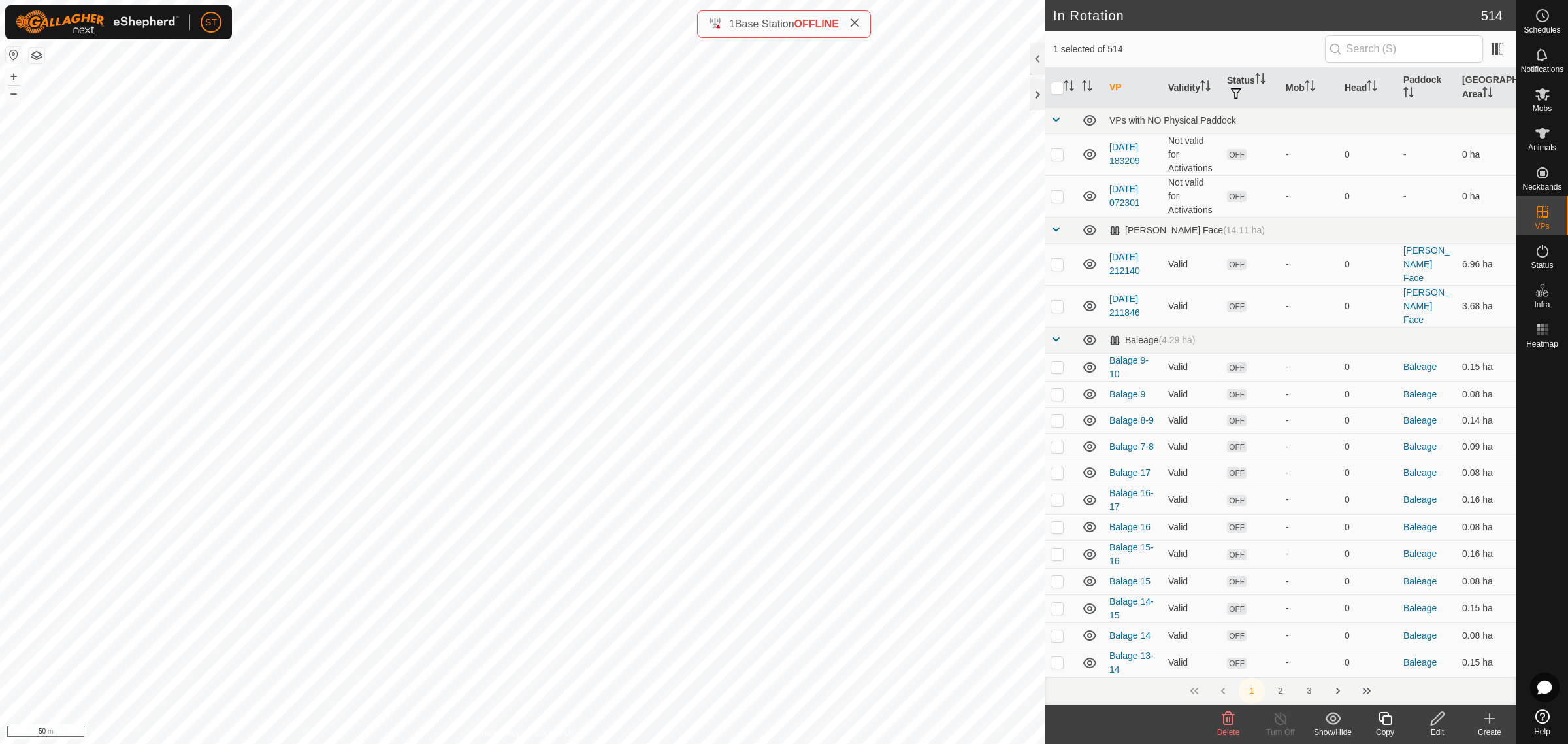
click at [1226, 721] on icon at bounding box center [1228, 718] width 13 height 13
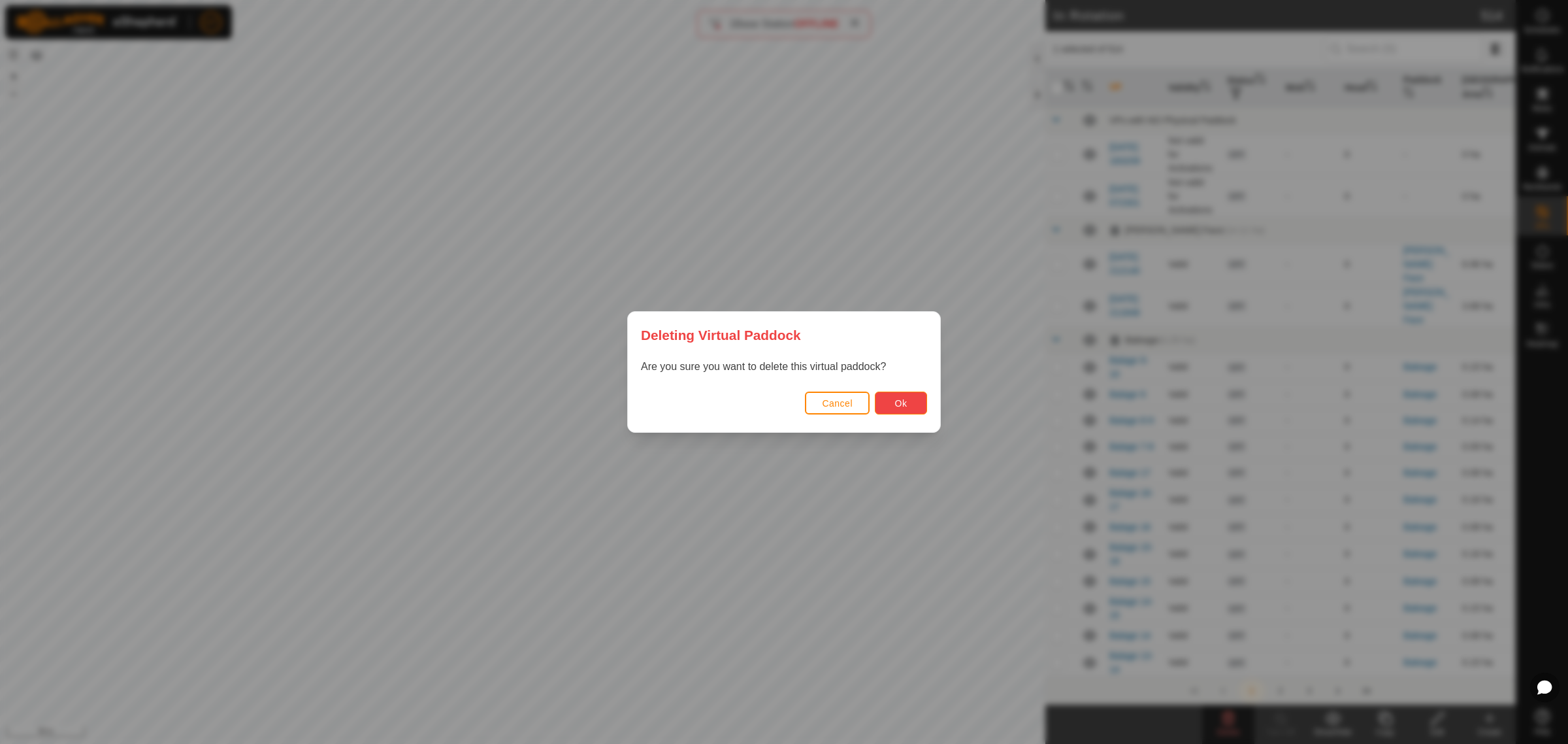
click at [903, 405] on span "Ok" at bounding box center [901, 403] width 13 height 11
checkbox input "false"
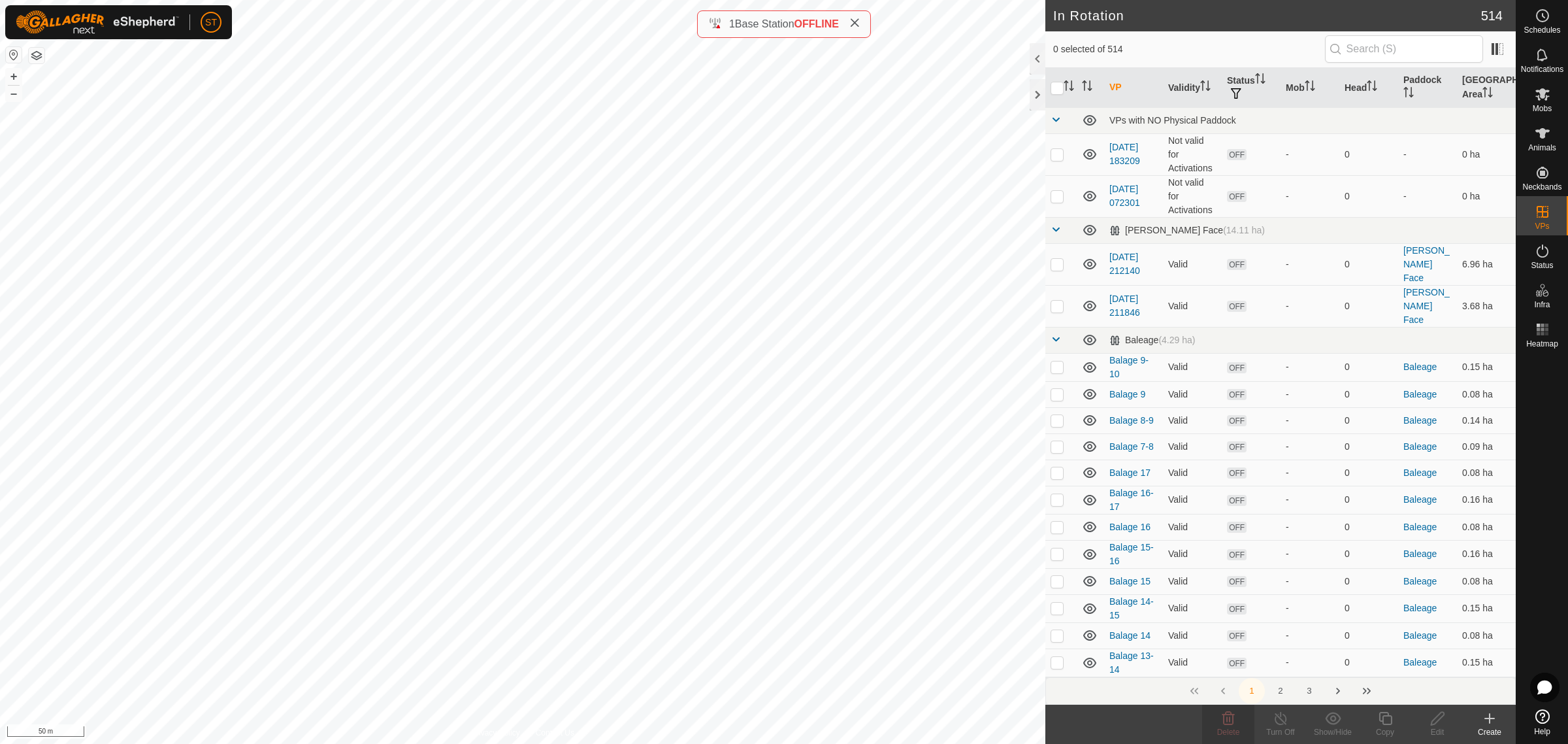
checkbox input "true"
click at [1227, 725] on icon at bounding box center [1228, 719] width 16 height 16
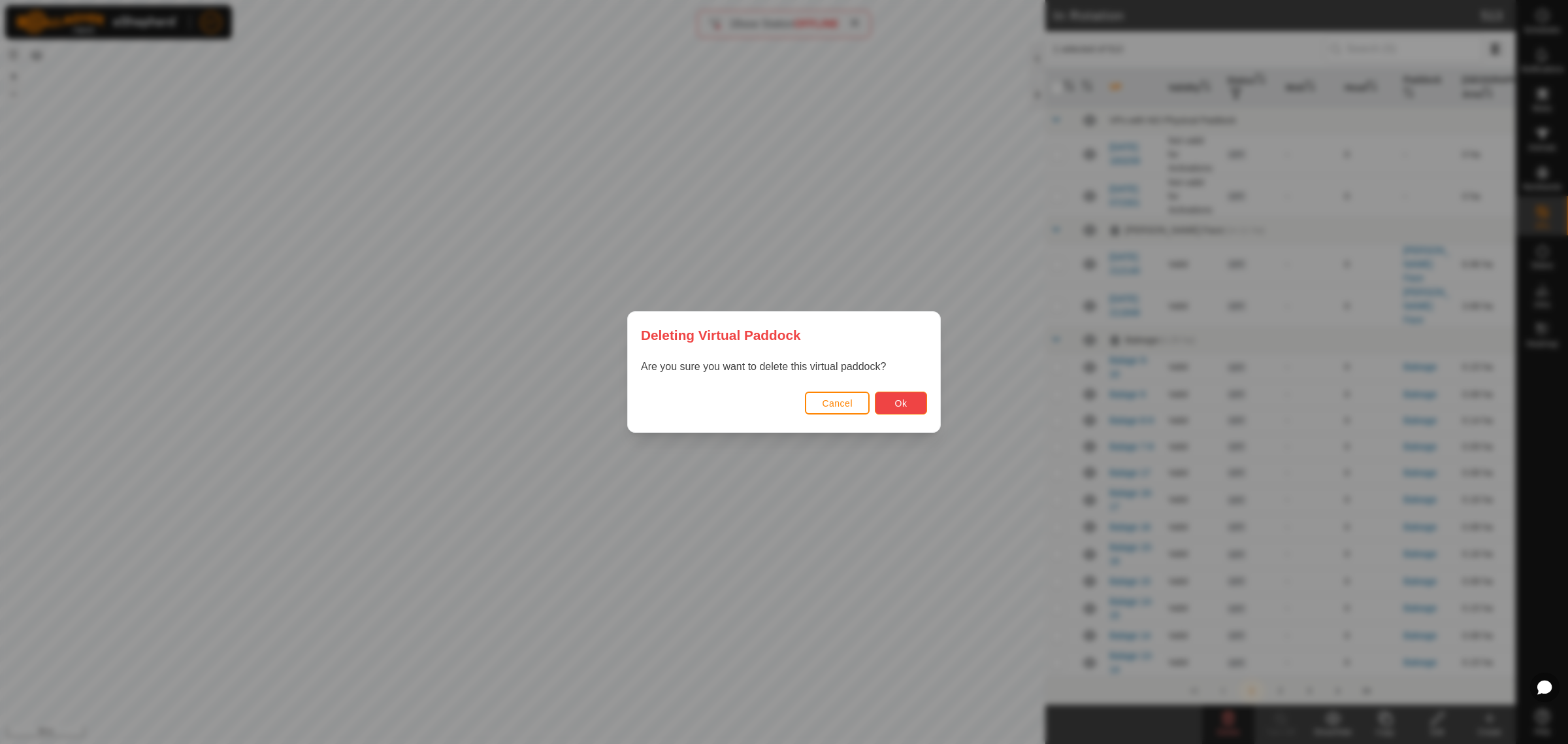
click at [891, 405] on button "Ok" at bounding box center [900, 402] width 52 height 23
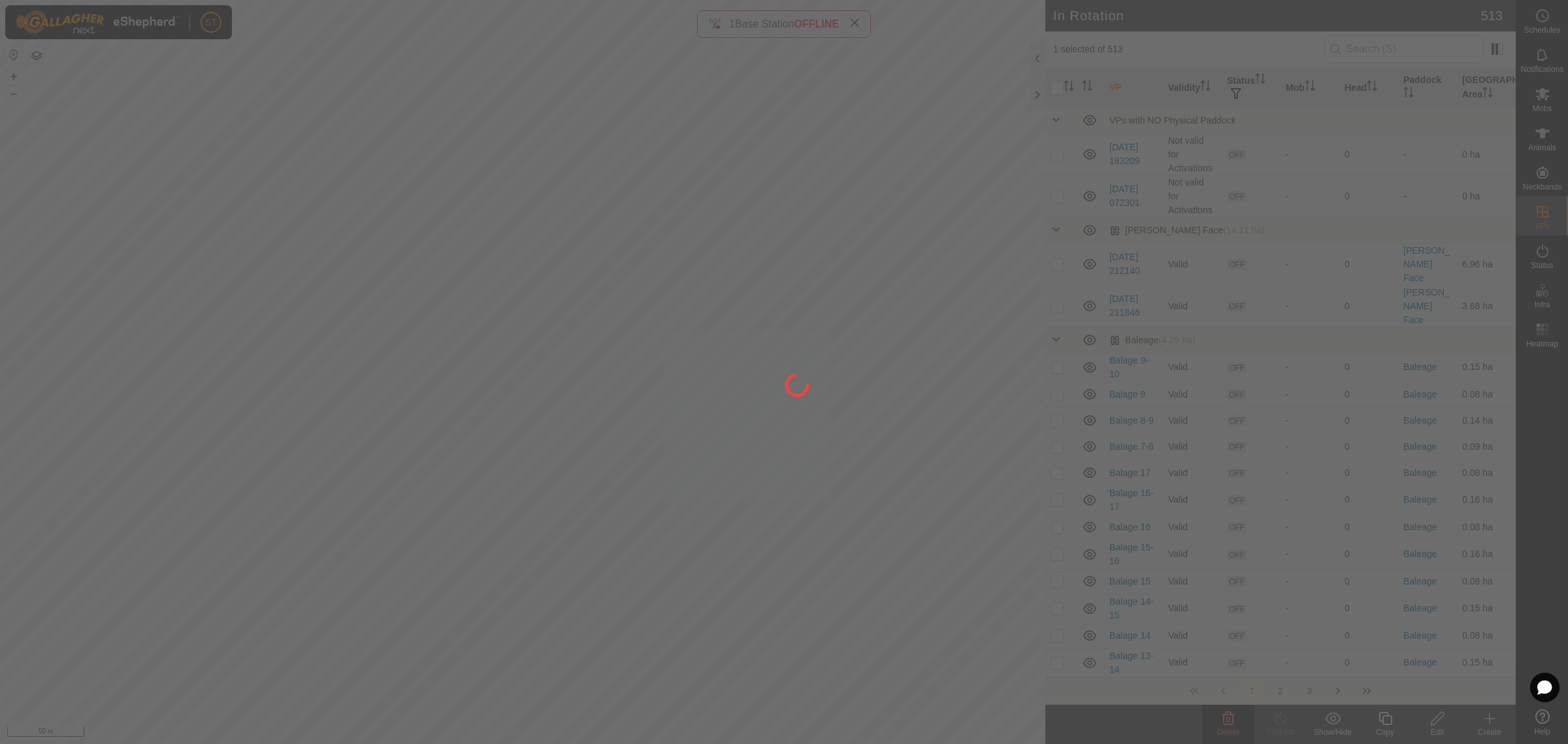
checkbox input "false"
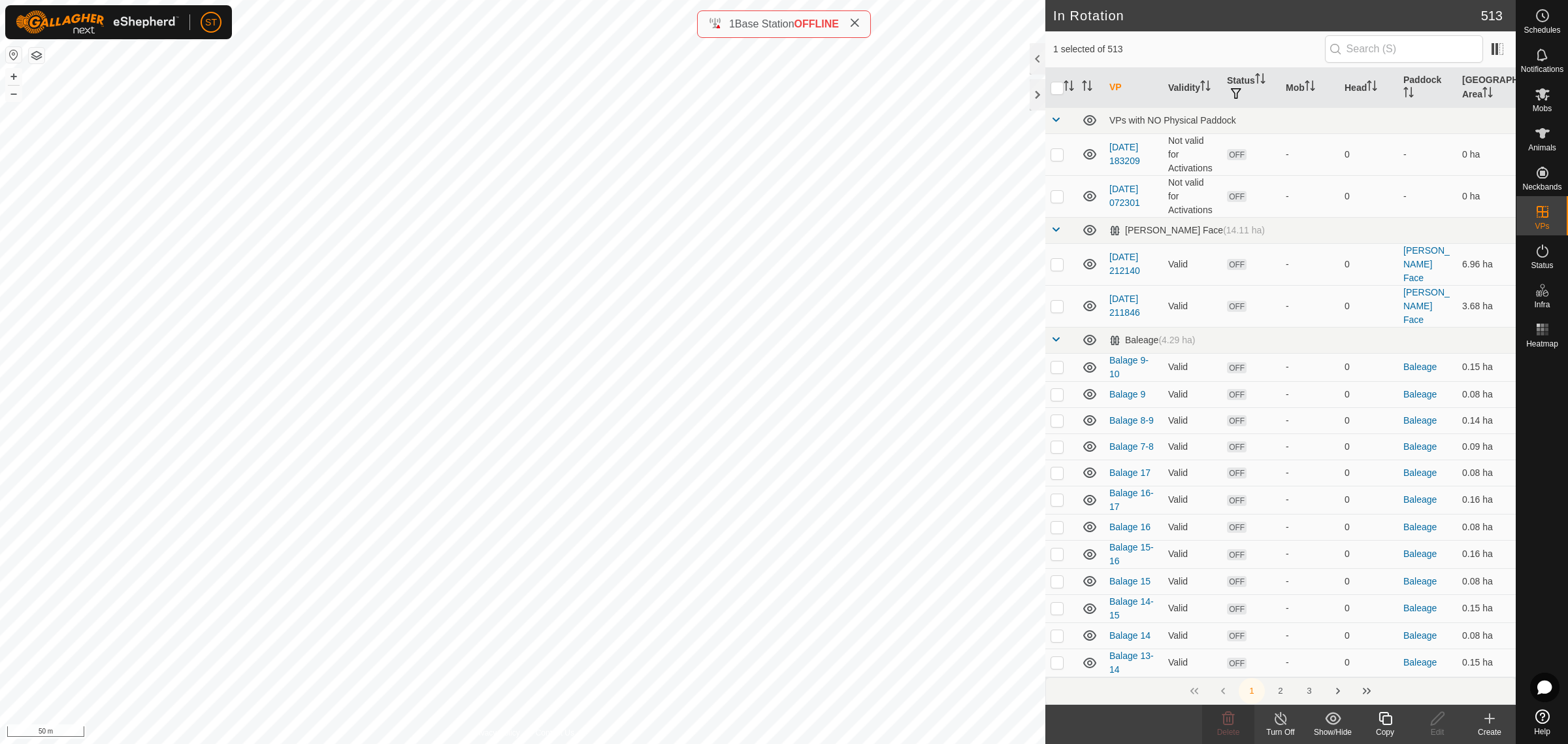
click at [1383, 721] on icon at bounding box center [1385, 719] width 17 height 16
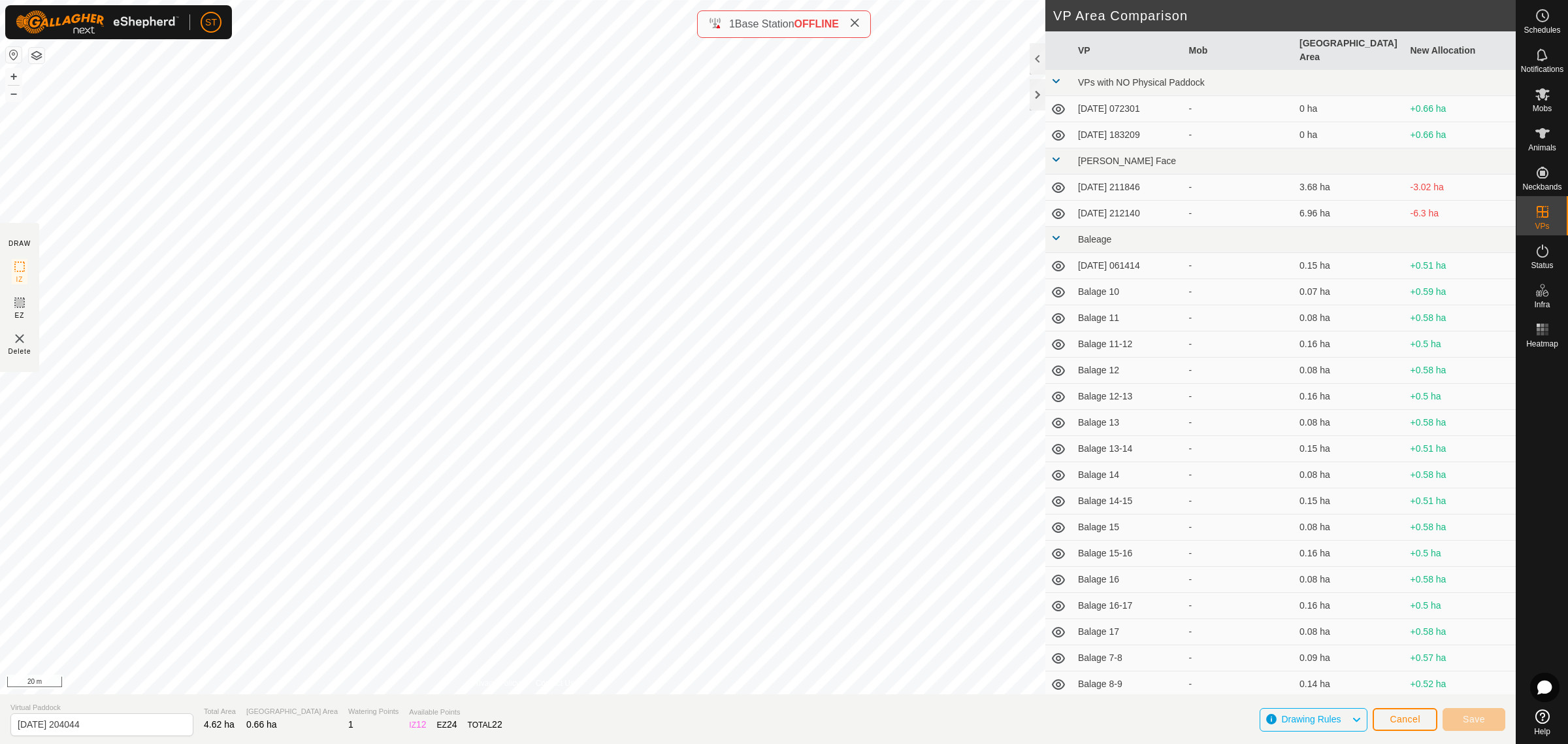
type input "[DATE] 204052"
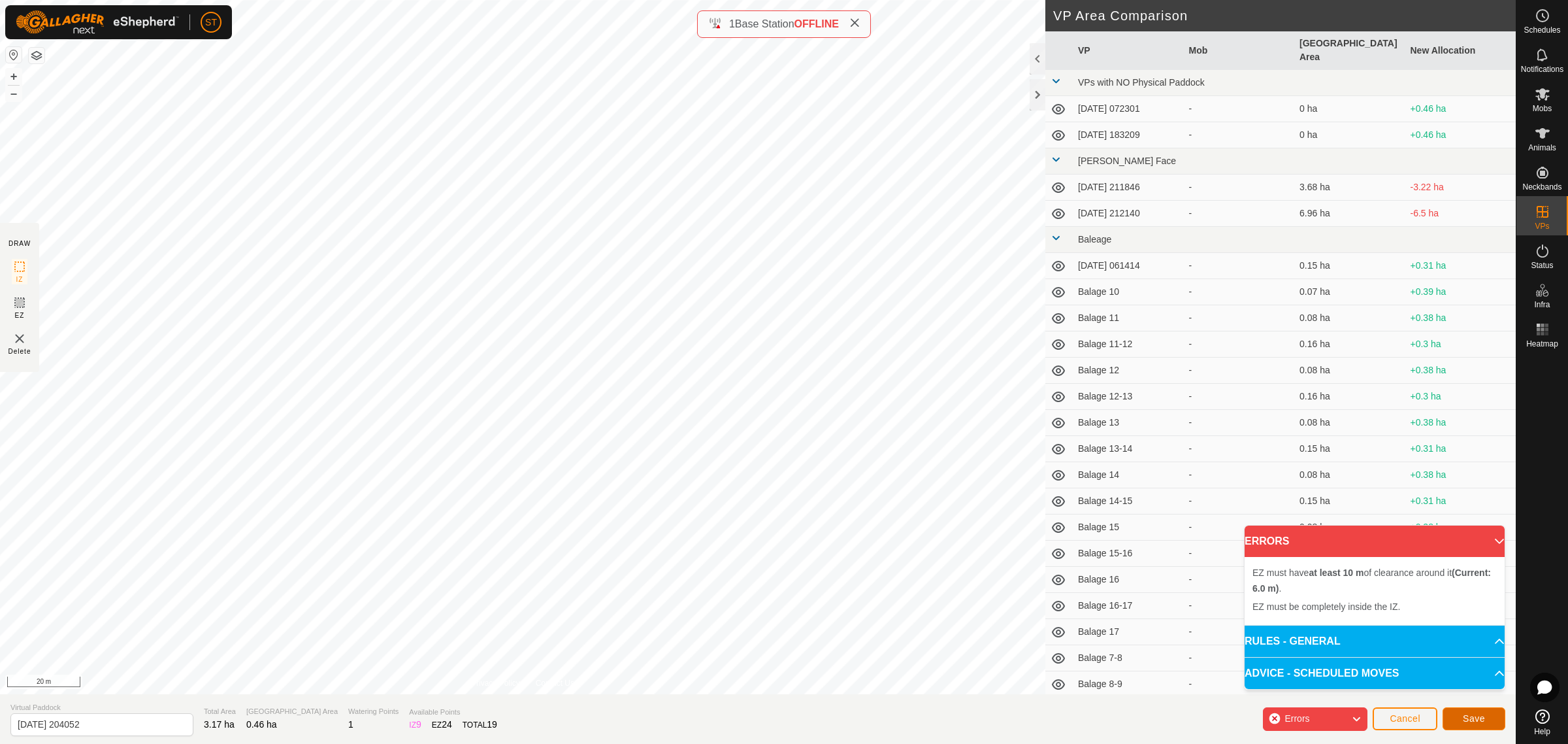
click at [1468, 717] on span "Save" at bounding box center [1474, 718] width 23 height 11
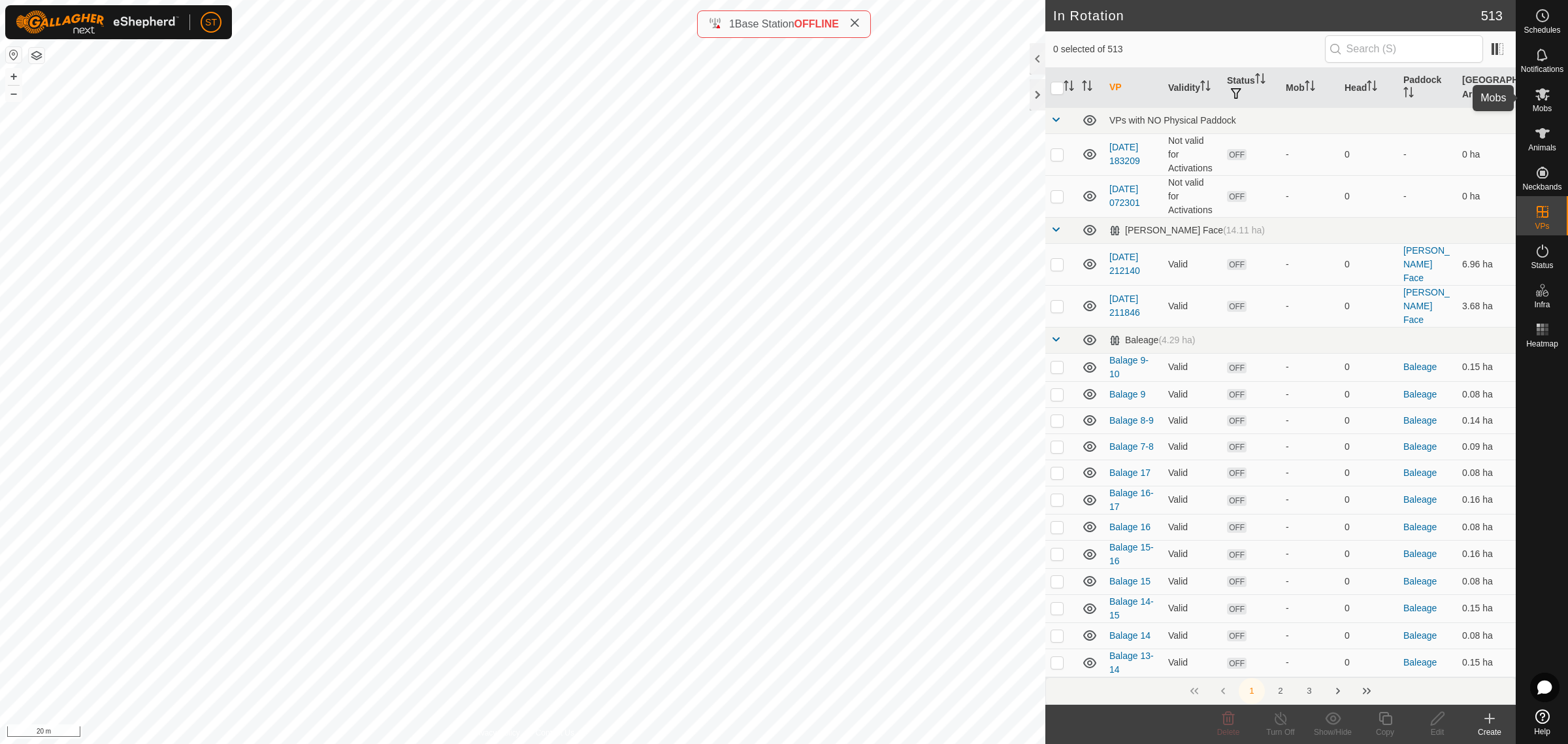
click at [1545, 92] on icon at bounding box center [1543, 94] width 15 height 13
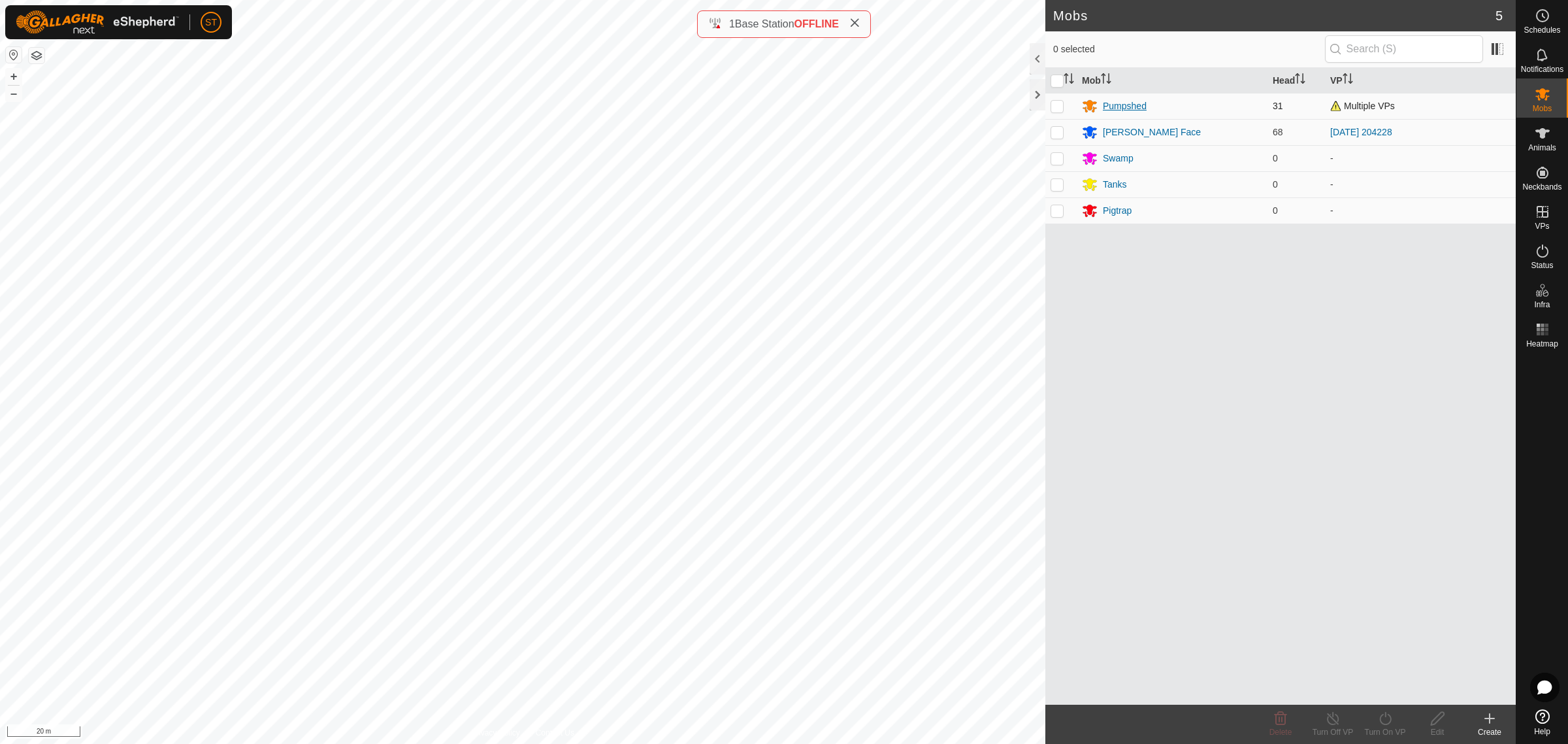
click at [1100, 105] on div "Pumpshed" at bounding box center [1173, 106] width 180 height 16
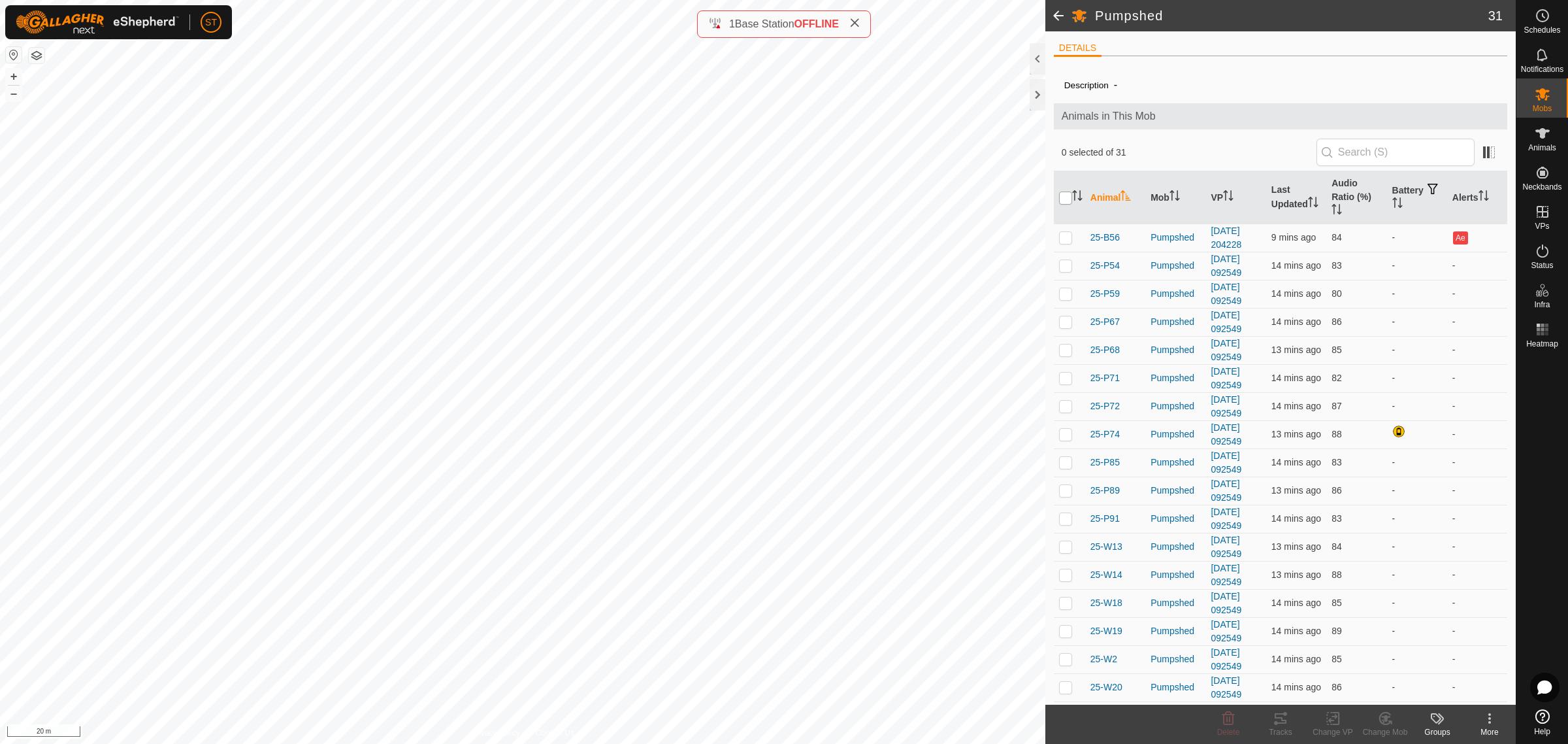
click at [1067, 200] on input "checkbox" at bounding box center [1065, 198] width 13 height 13
checkbox input "true"
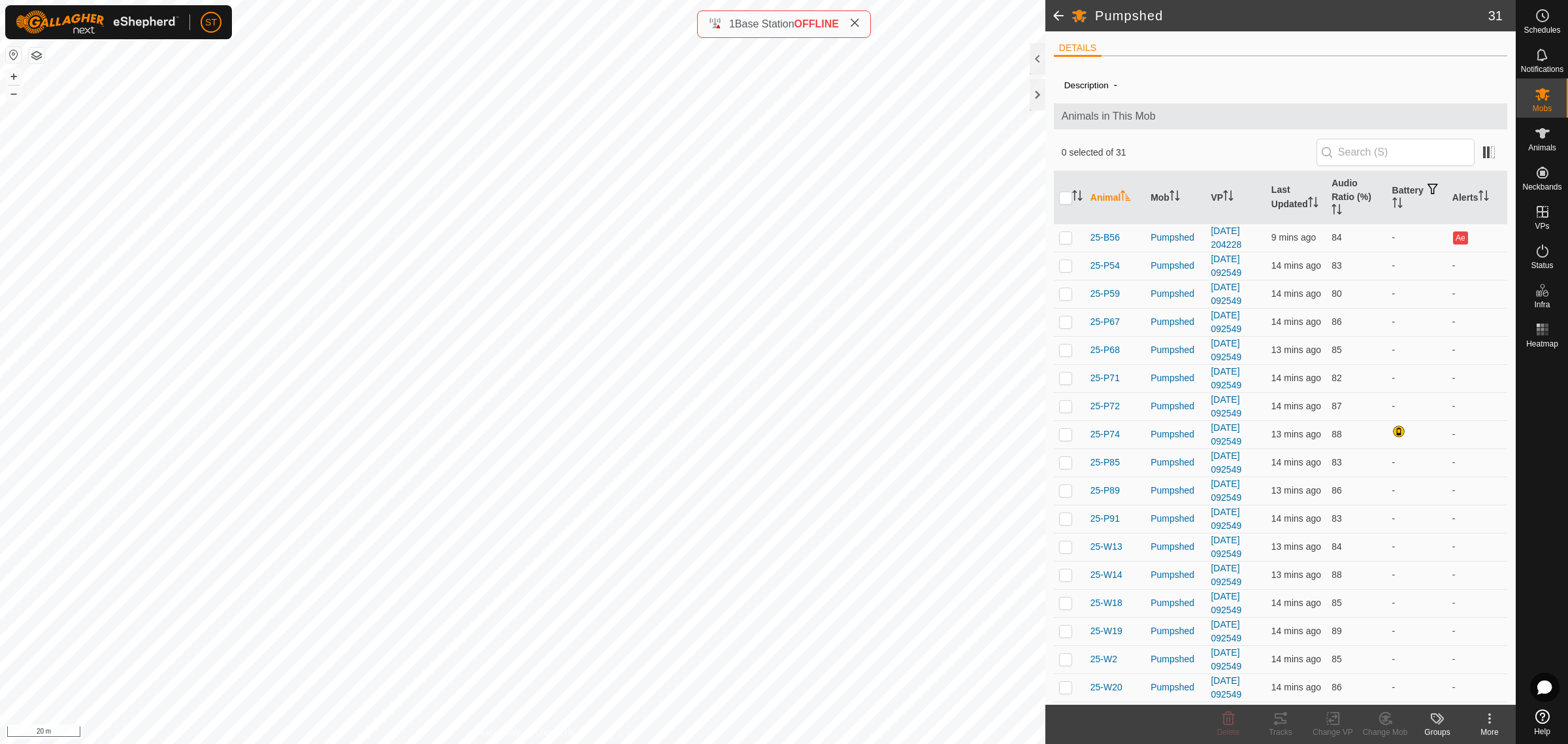
checkbox input "true"
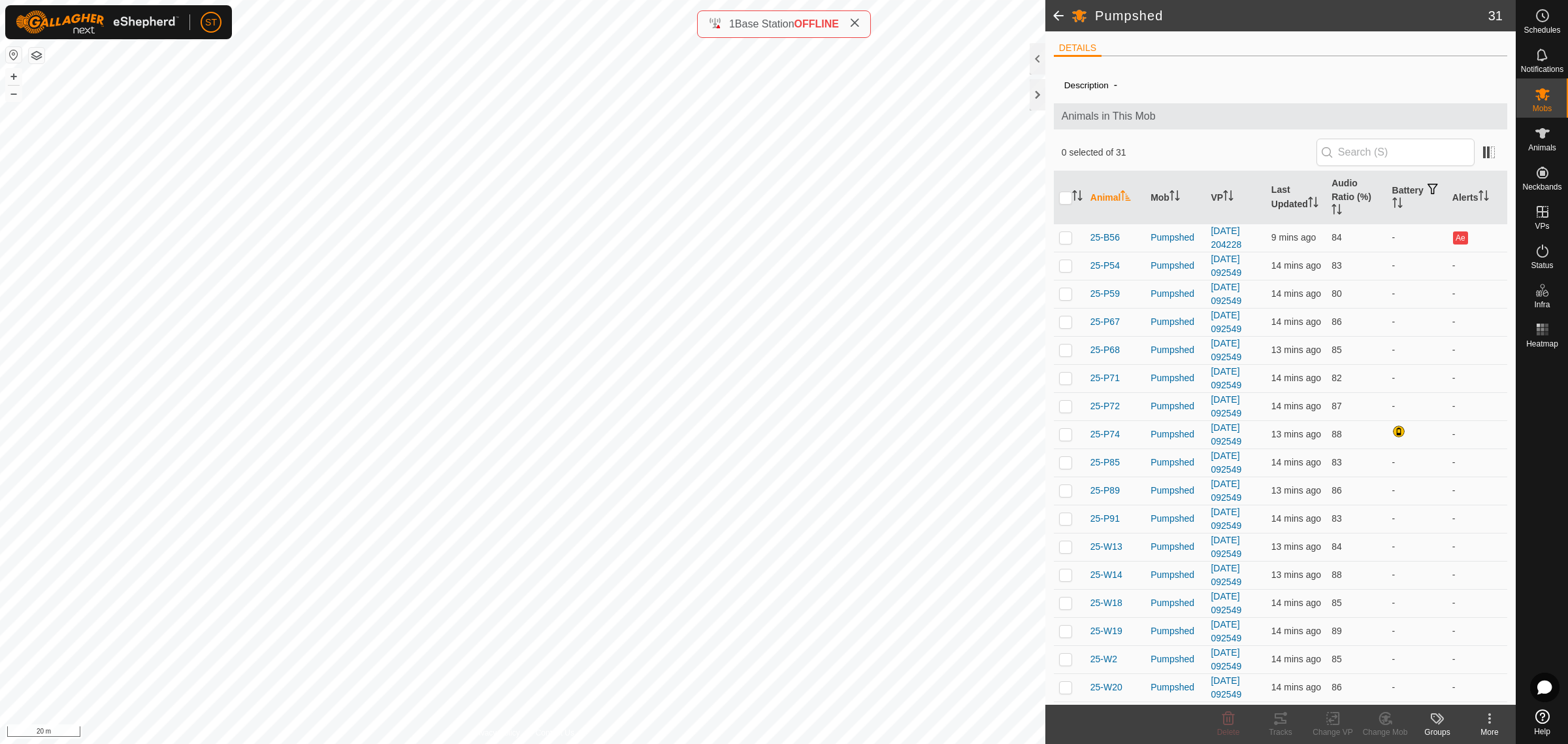
checkbox input "true"
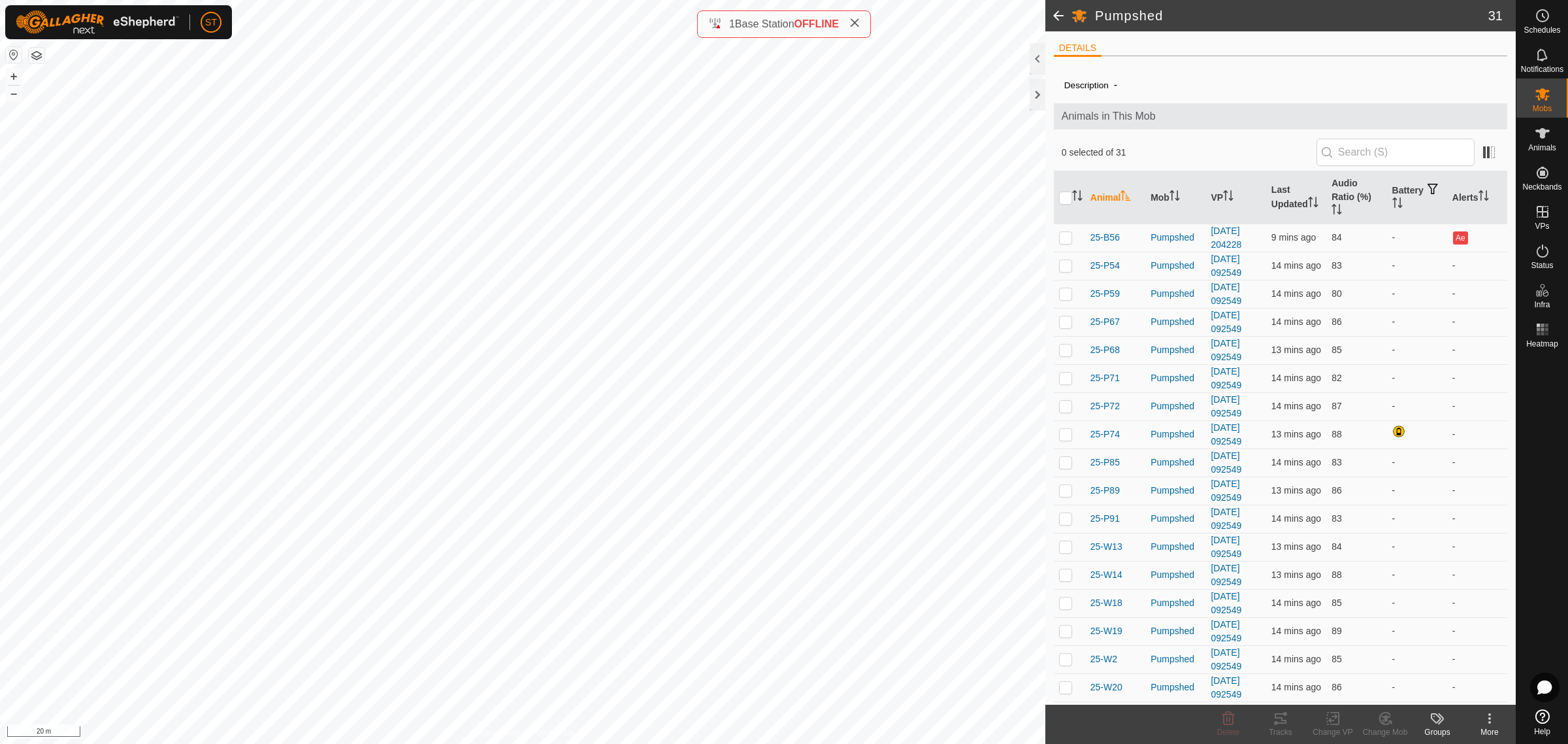
checkbox input "true"
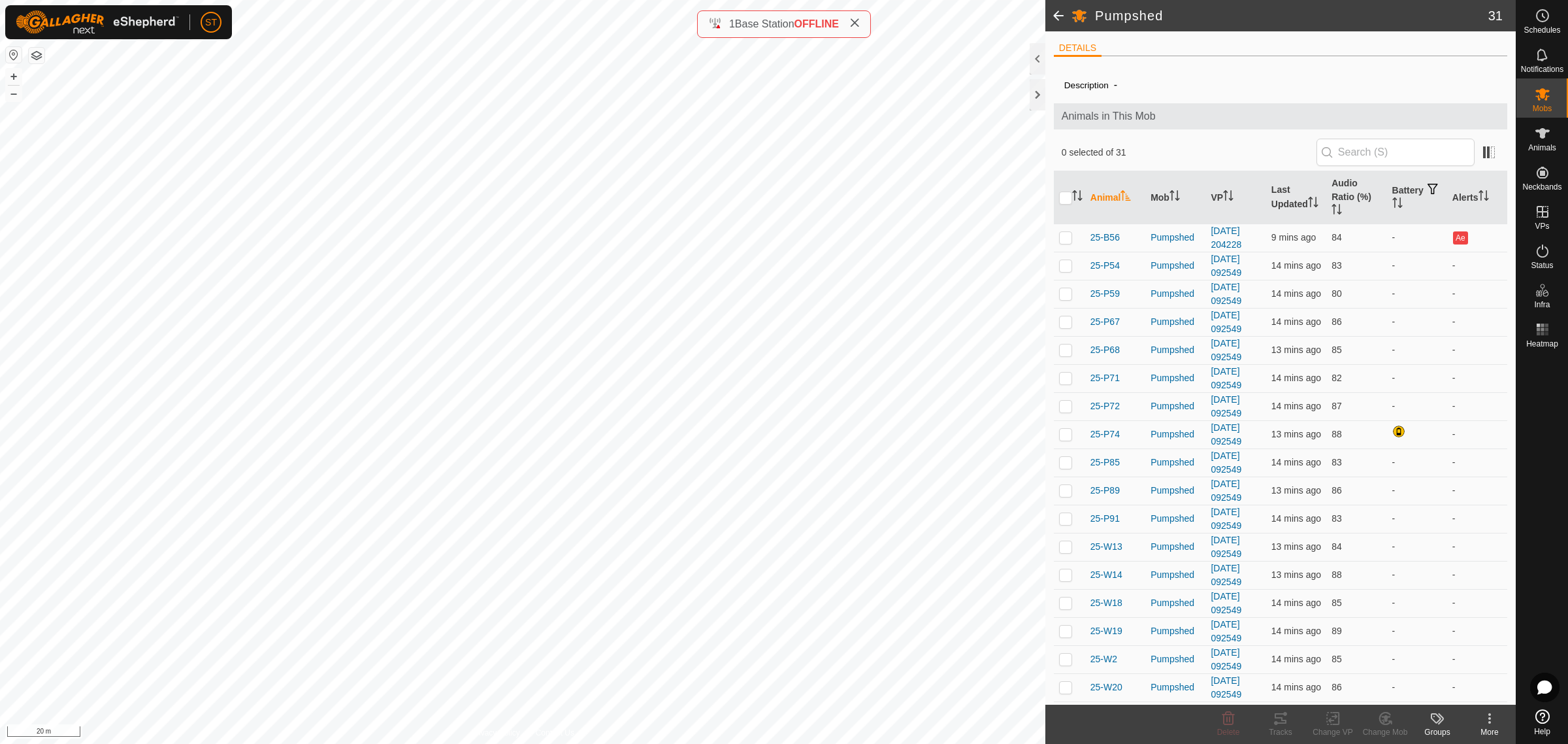
checkbox input "true"
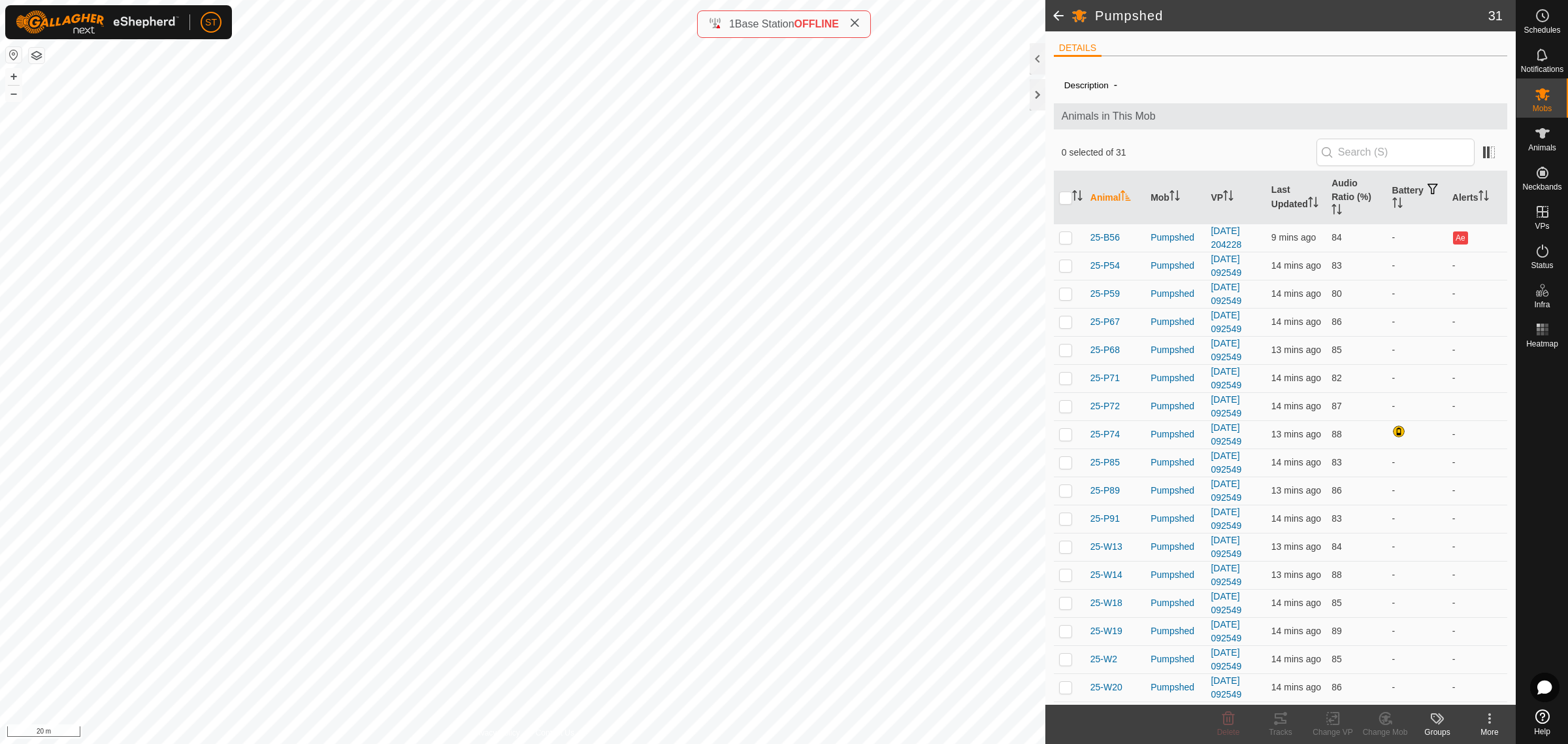
checkbox input "true"
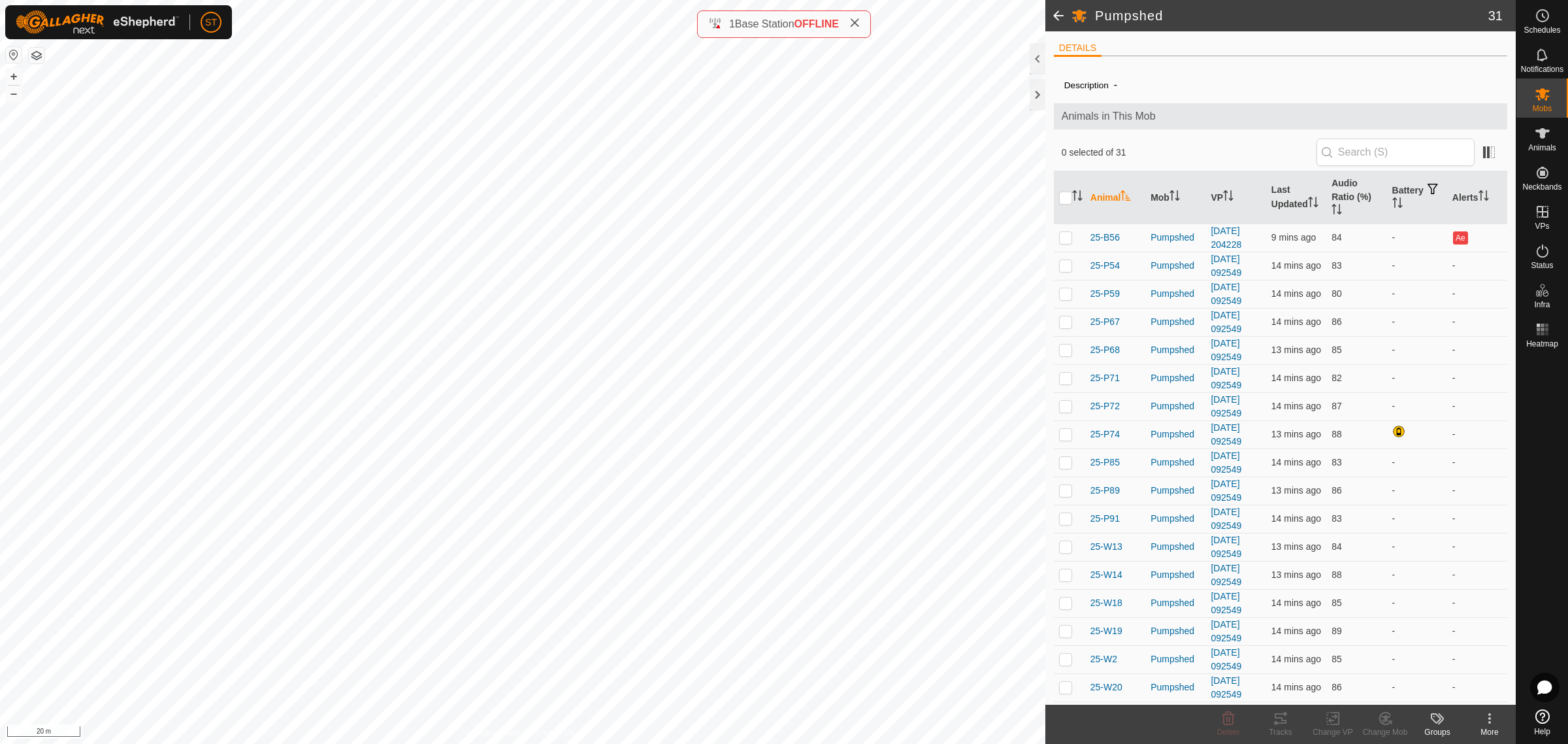
checkbox input "true"
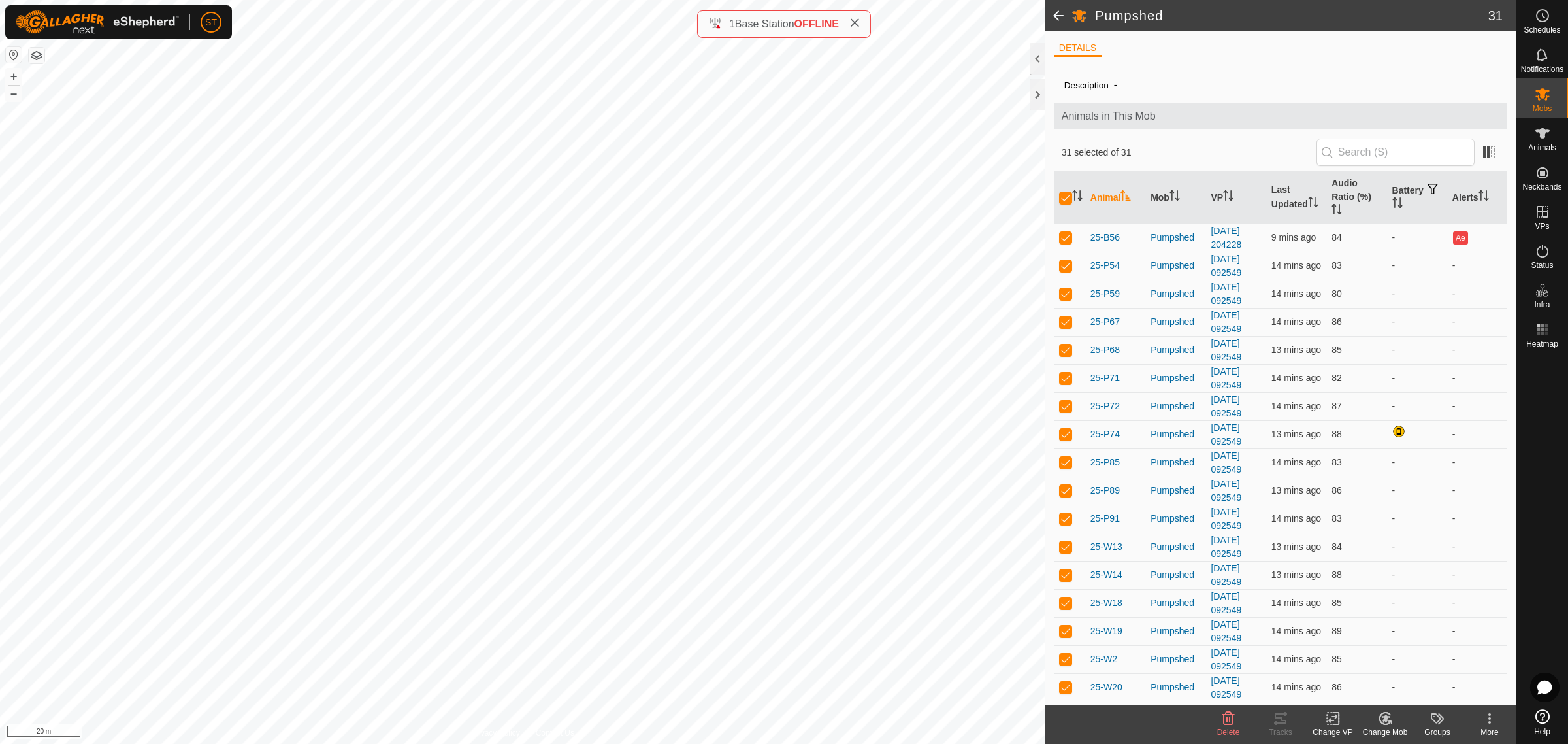
click at [1335, 724] on icon at bounding box center [1336, 719] width 6 height 12
click at [1369, 660] on link "Choose VP..." at bounding box center [1372, 663] width 129 height 26
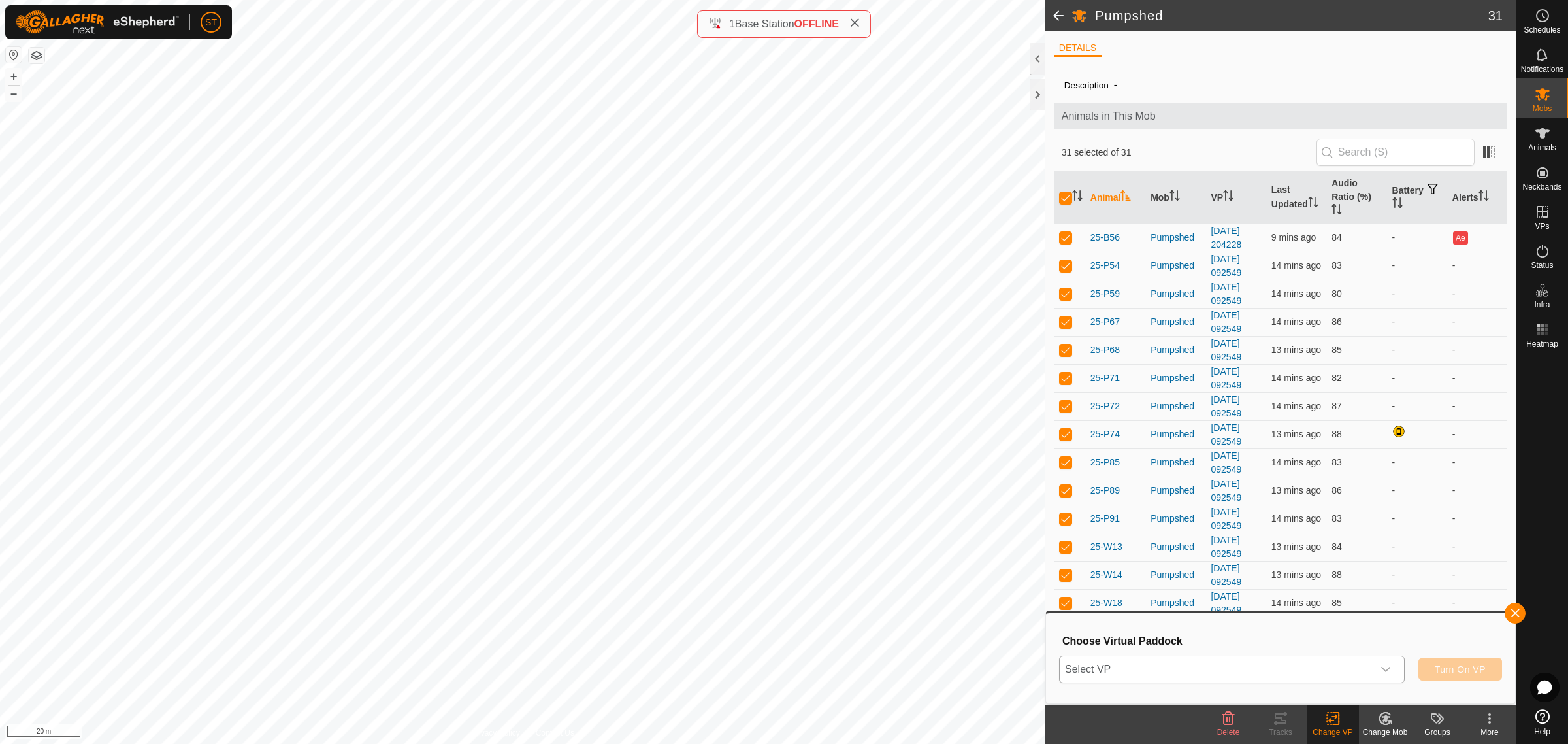
click at [1384, 669] on icon "dropdown trigger" at bounding box center [1385, 669] width 9 height 5
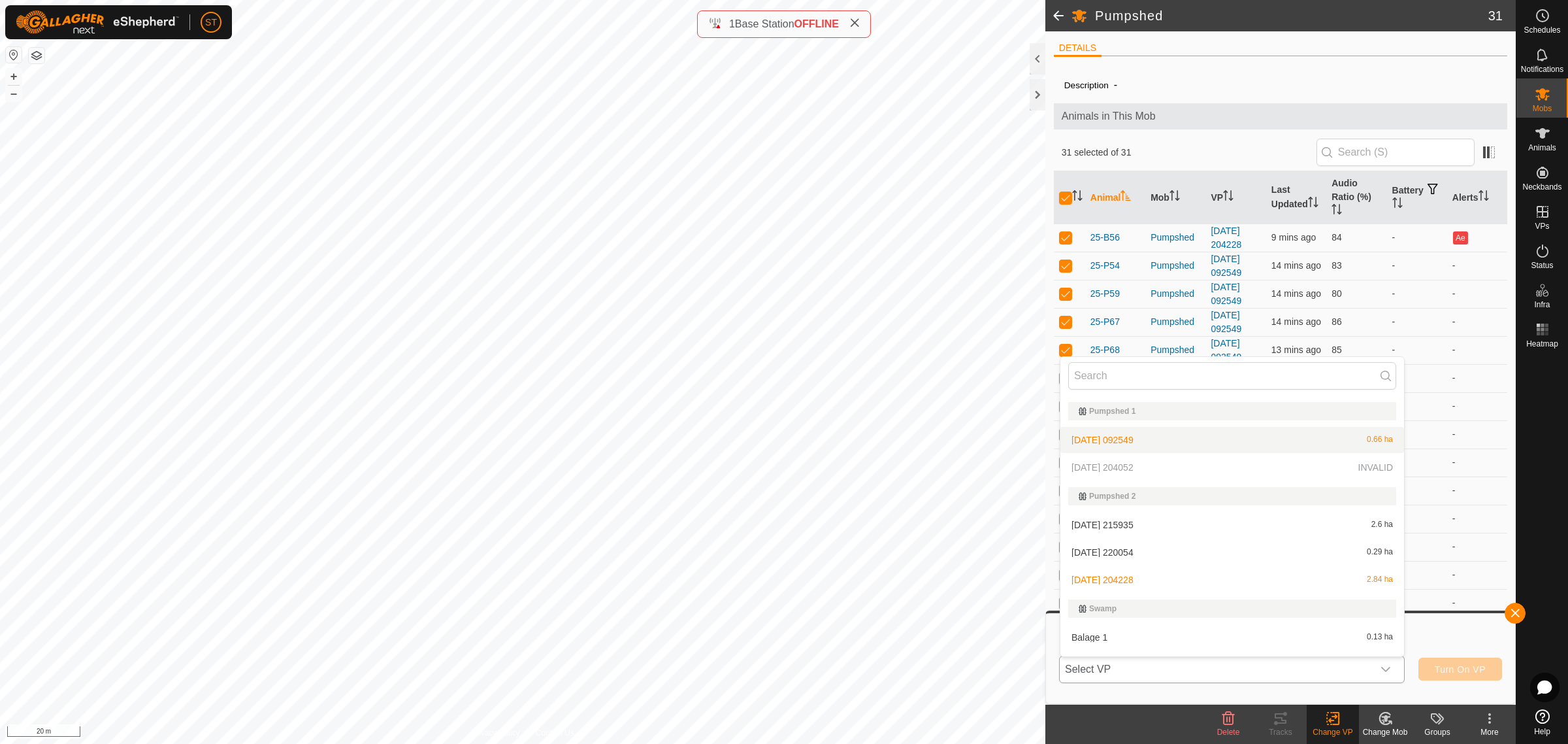
scroll to position [7761, 0]
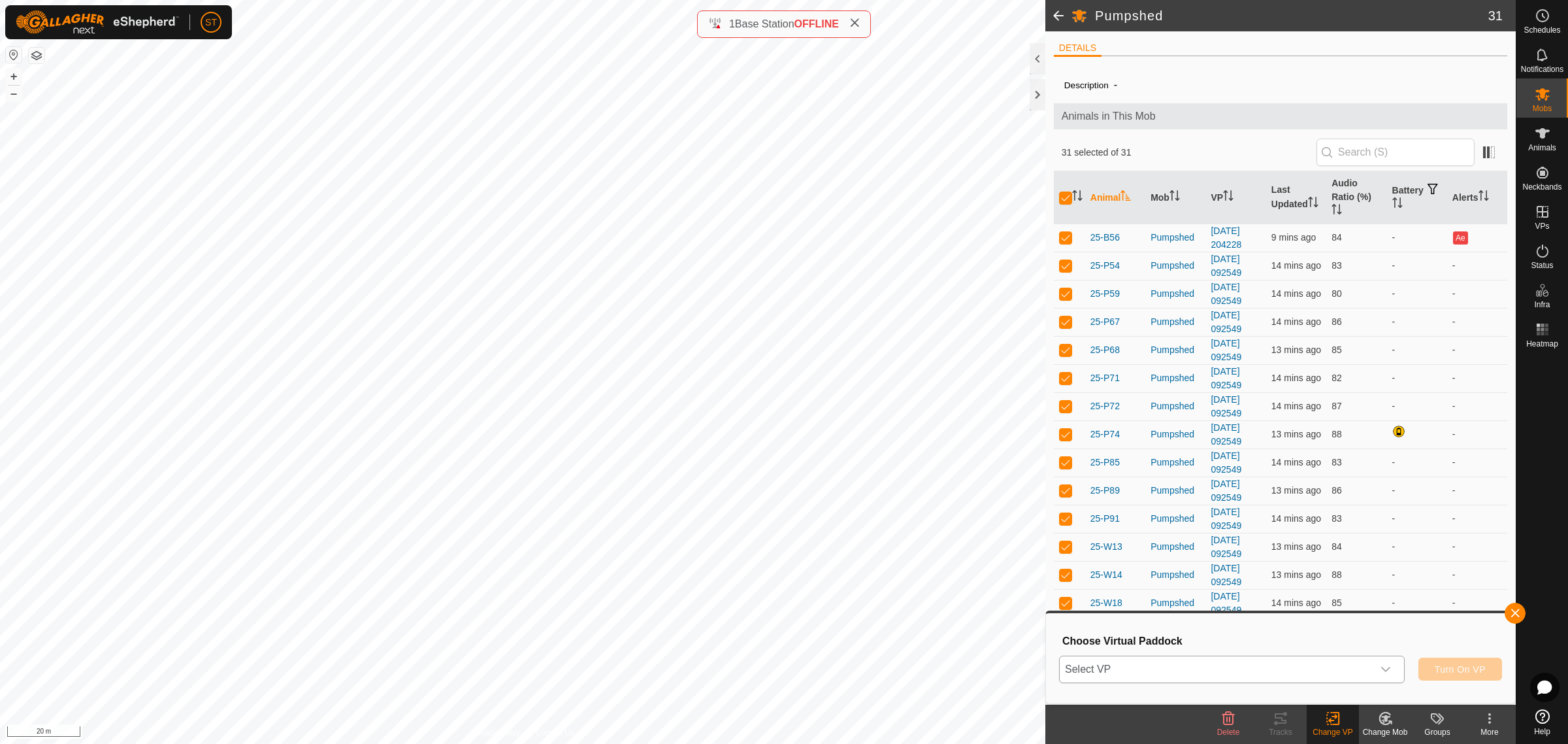
click at [1384, 674] on div "dropdown trigger" at bounding box center [1386, 669] width 26 height 26
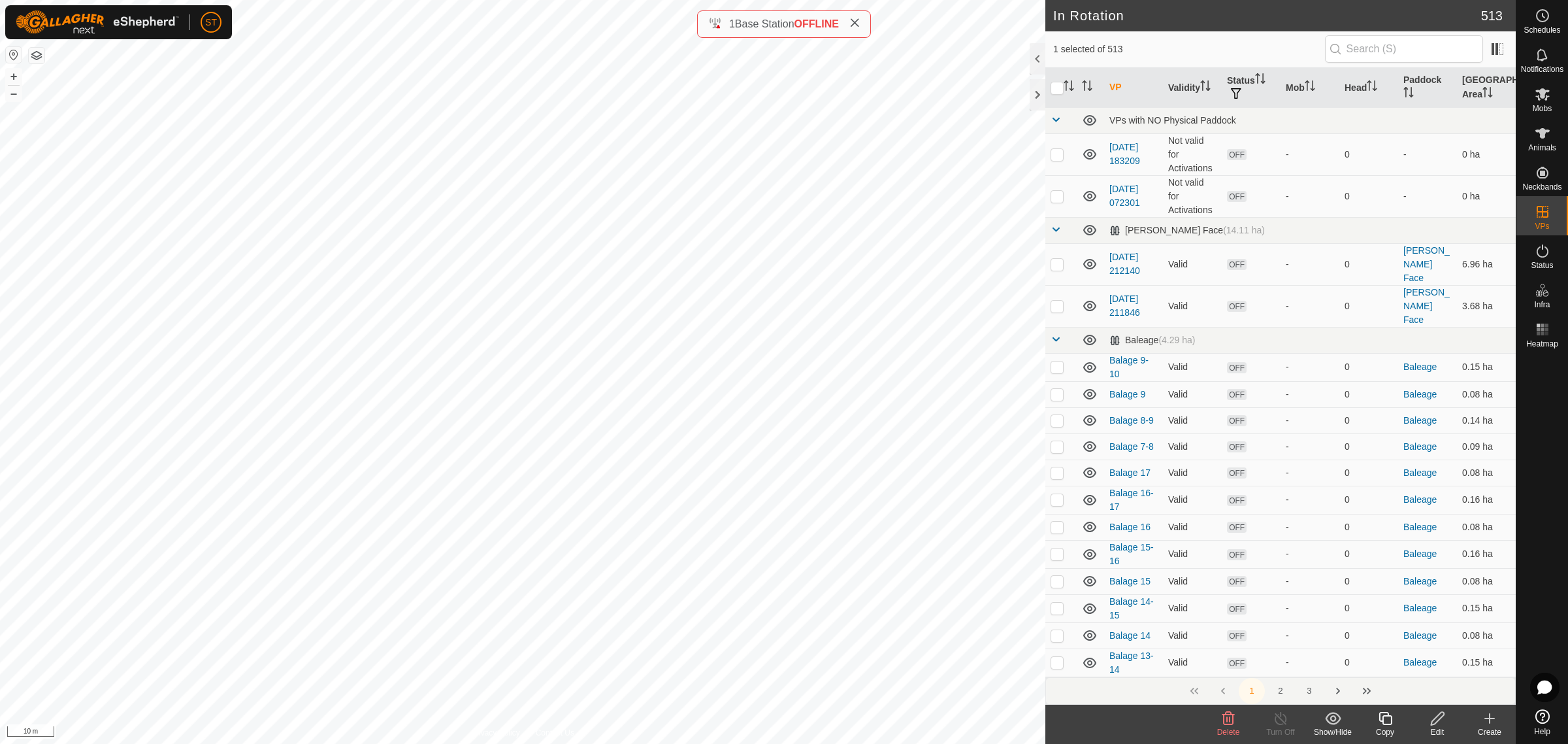
checkbox input "false"
click at [1390, 724] on icon at bounding box center [1385, 718] width 13 height 13
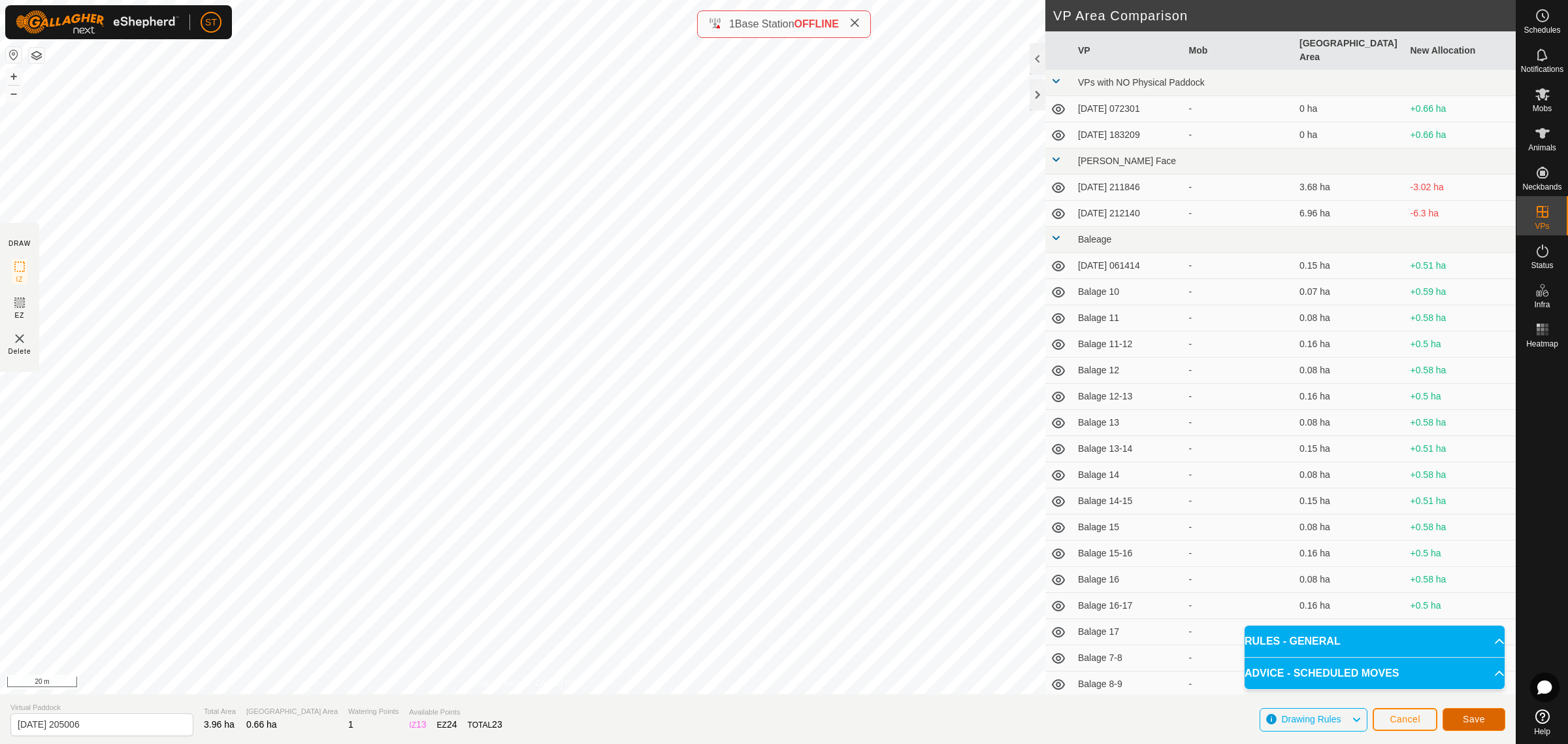
click at [1481, 718] on span "Save" at bounding box center [1474, 719] width 23 height 11
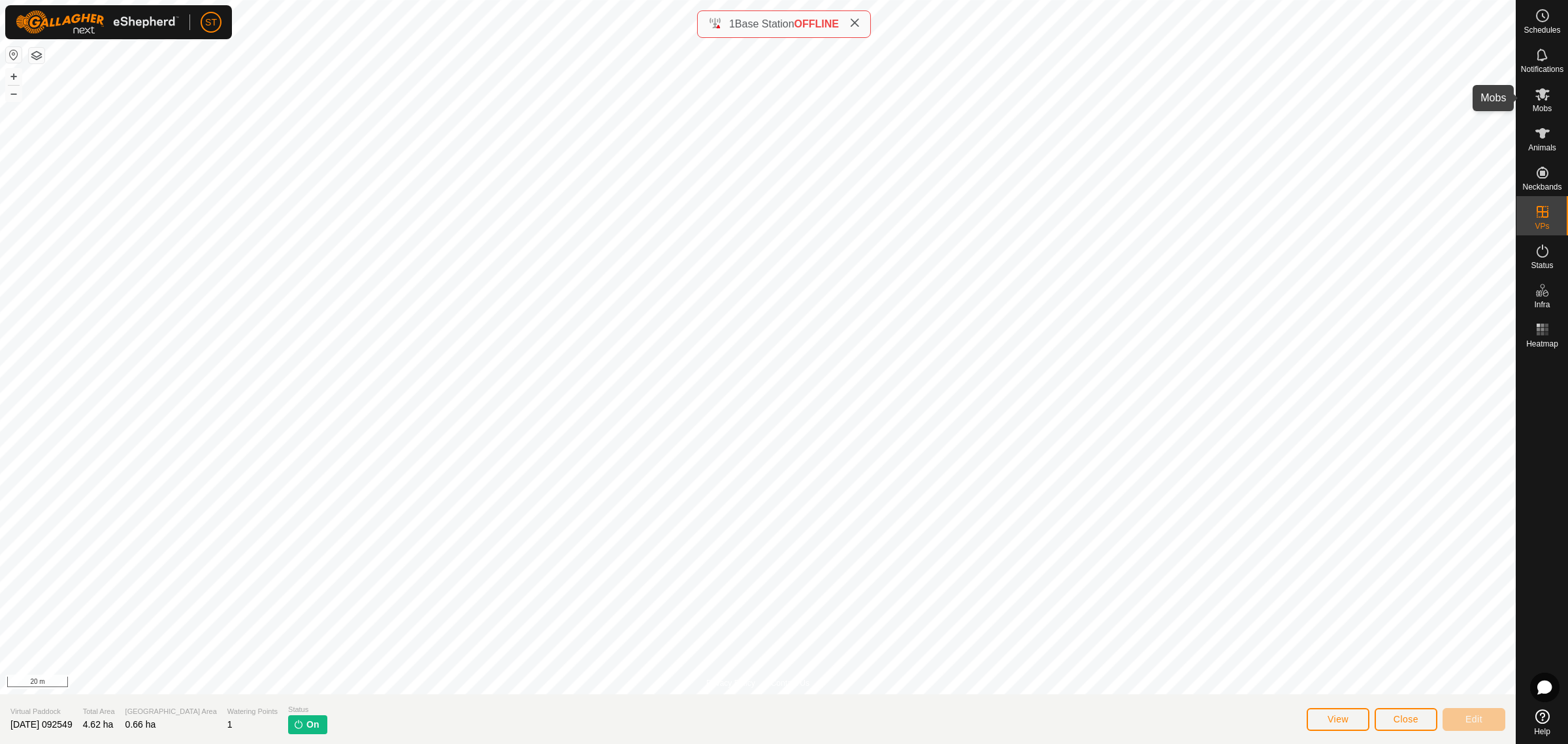
click at [1547, 100] on icon at bounding box center [1543, 94] width 16 height 16
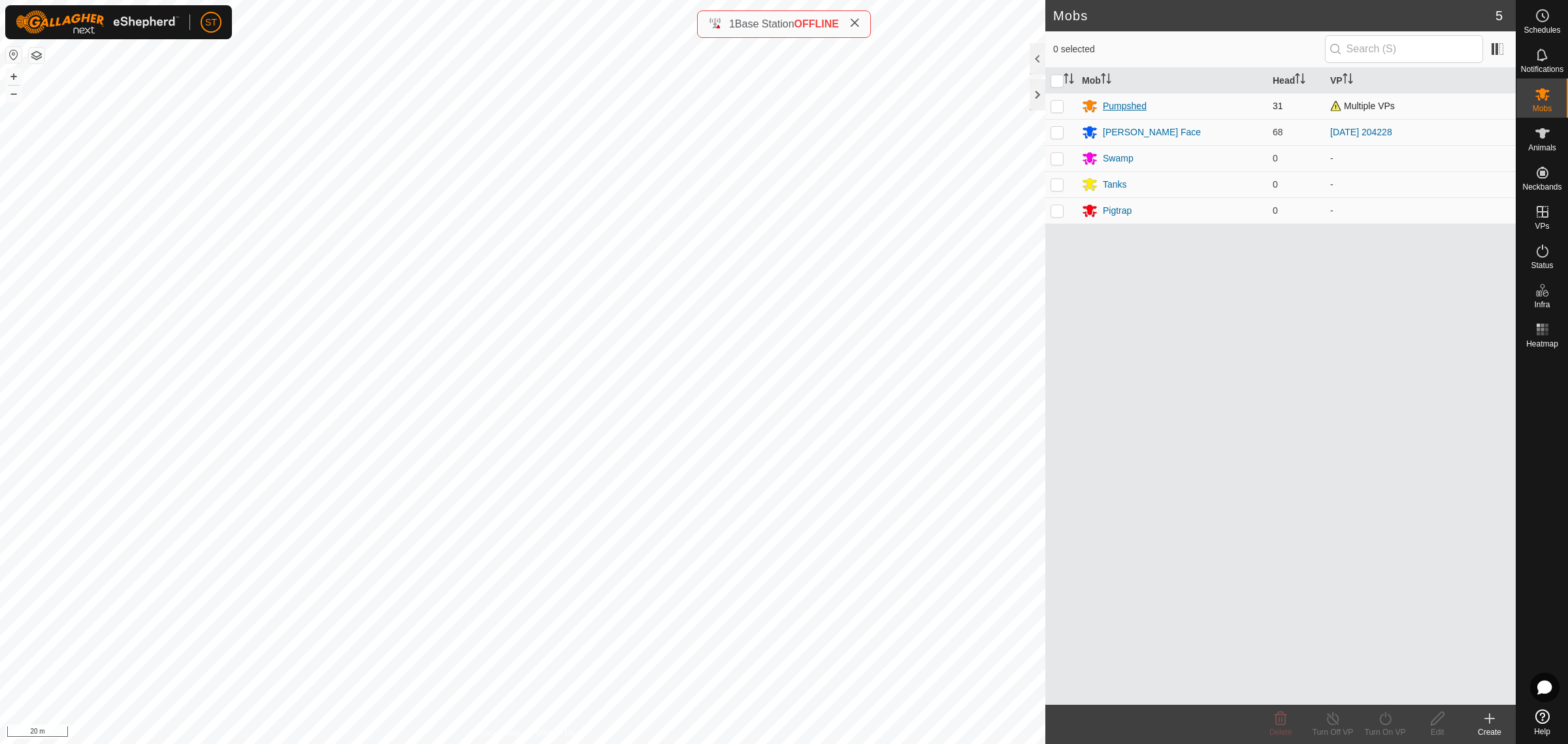
click at [1118, 105] on div "Pumpshed" at bounding box center [1125, 106] width 44 height 14
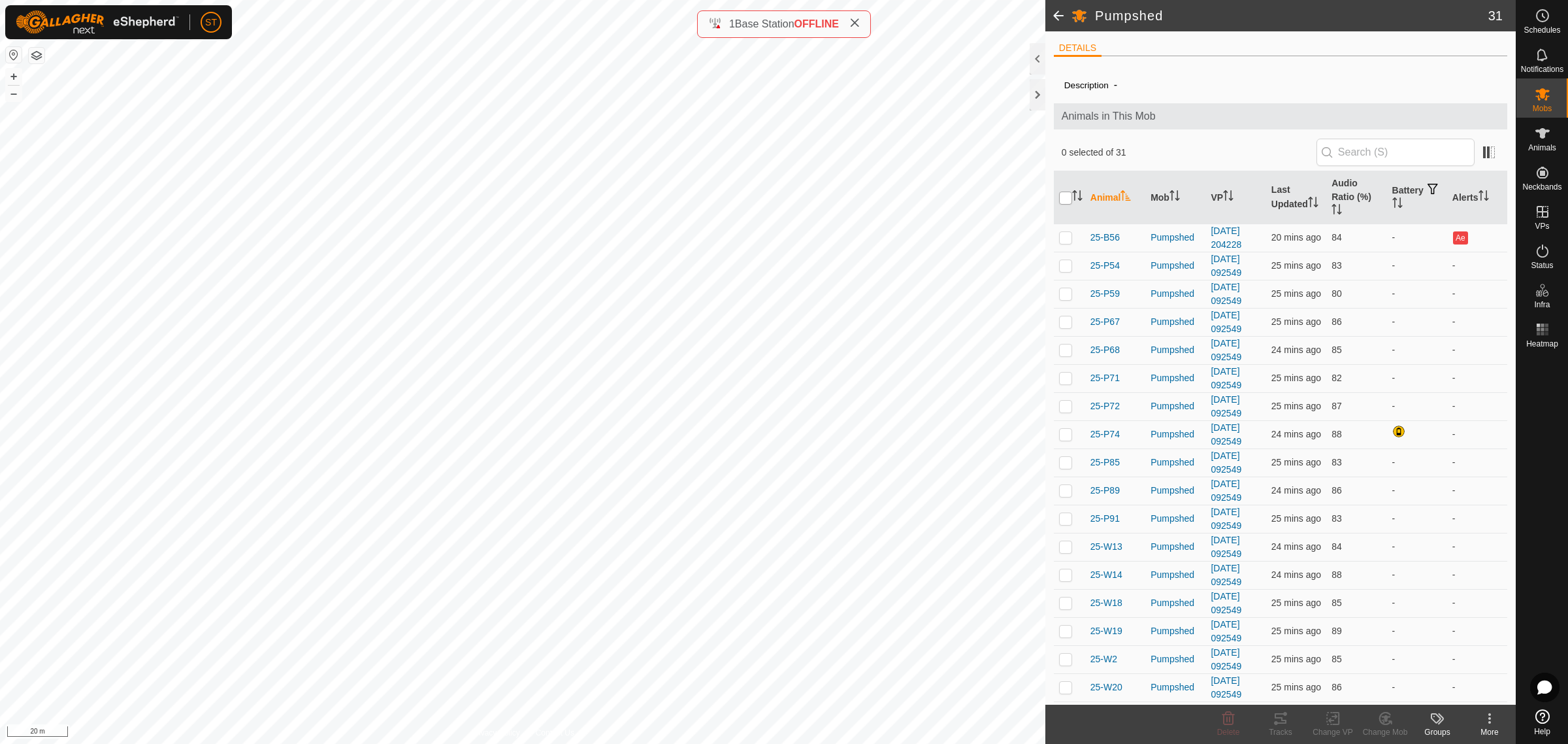
click at [1070, 197] on input "checkbox" at bounding box center [1065, 198] width 13 height 13
checkbox input "true"
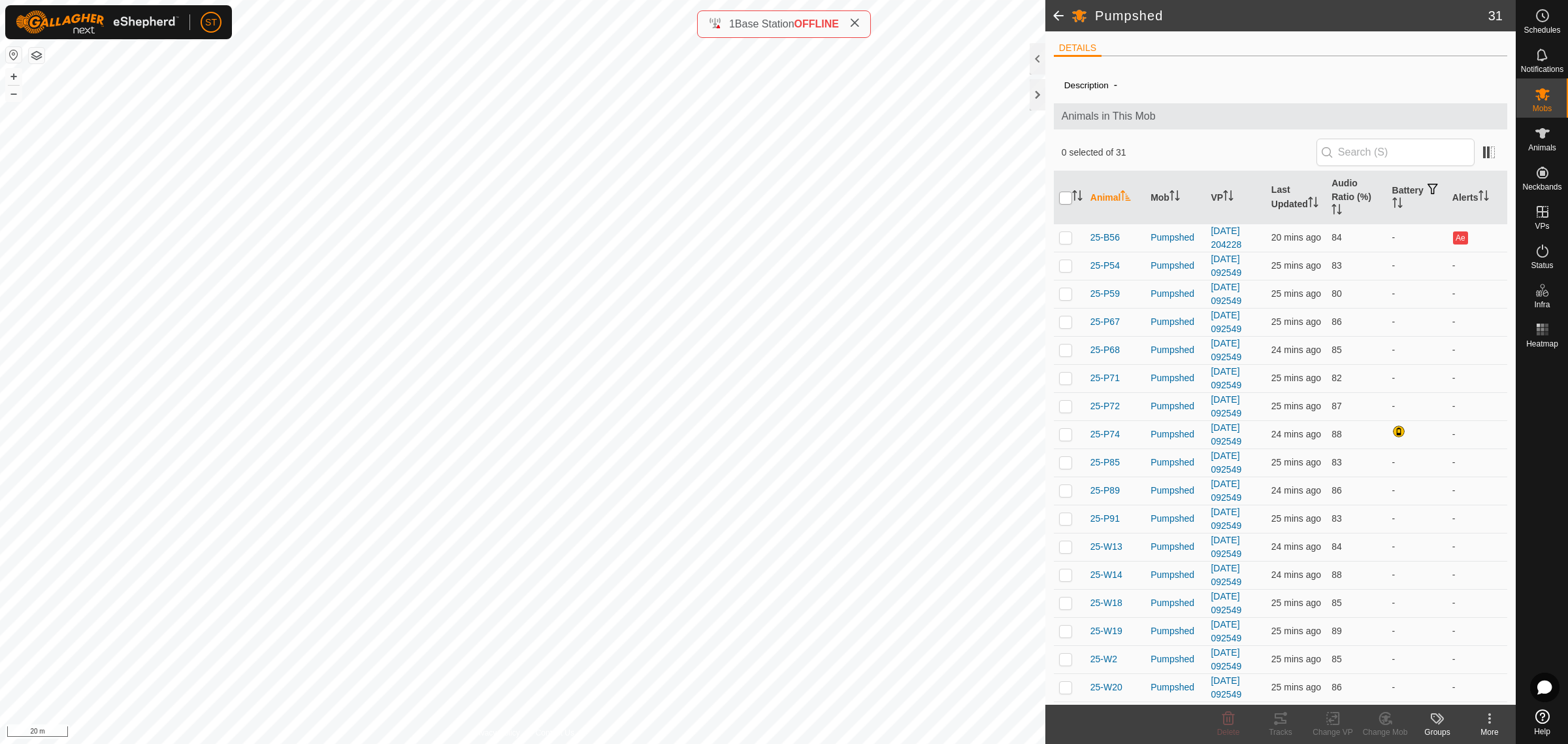
checkbox input "true"
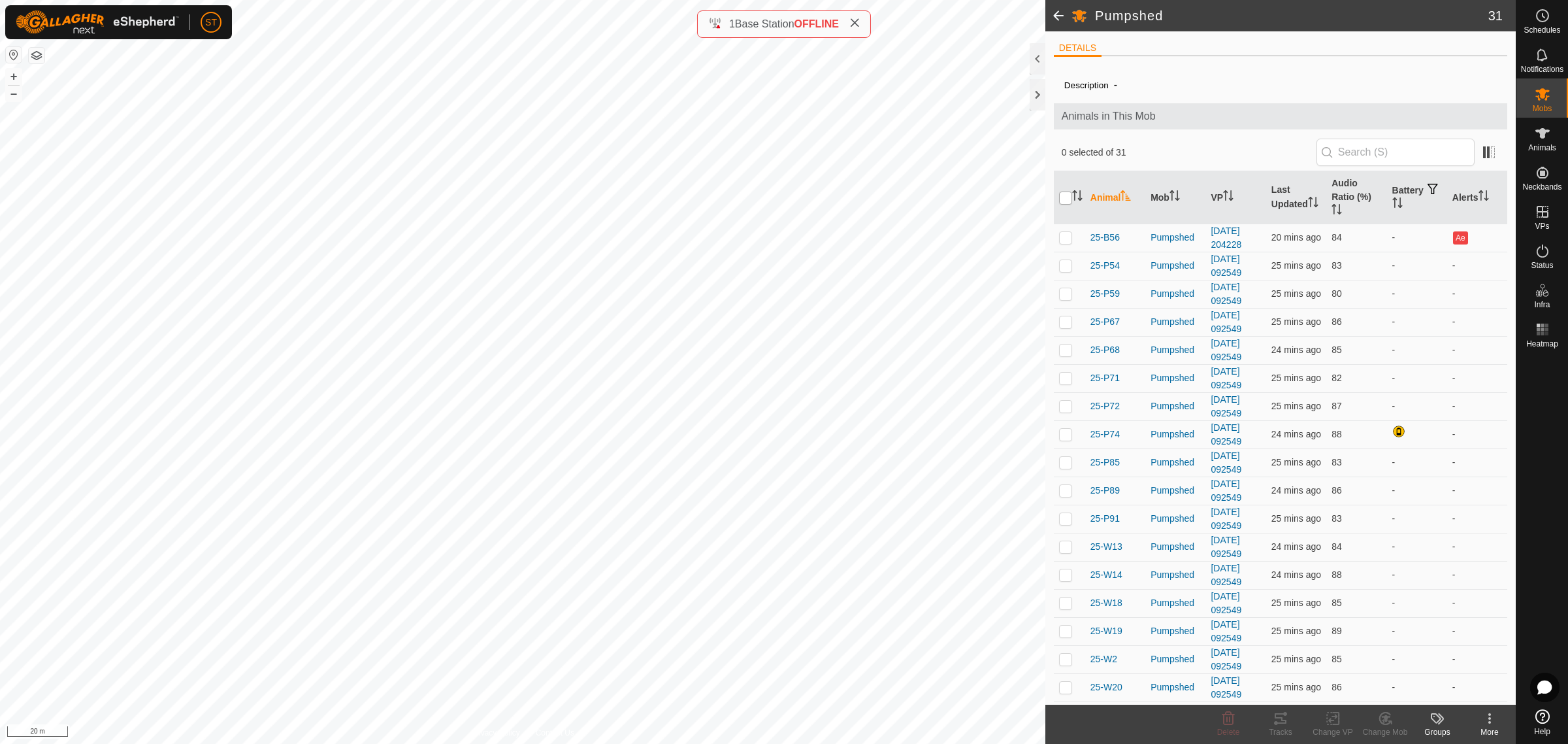
checkbox input "true"
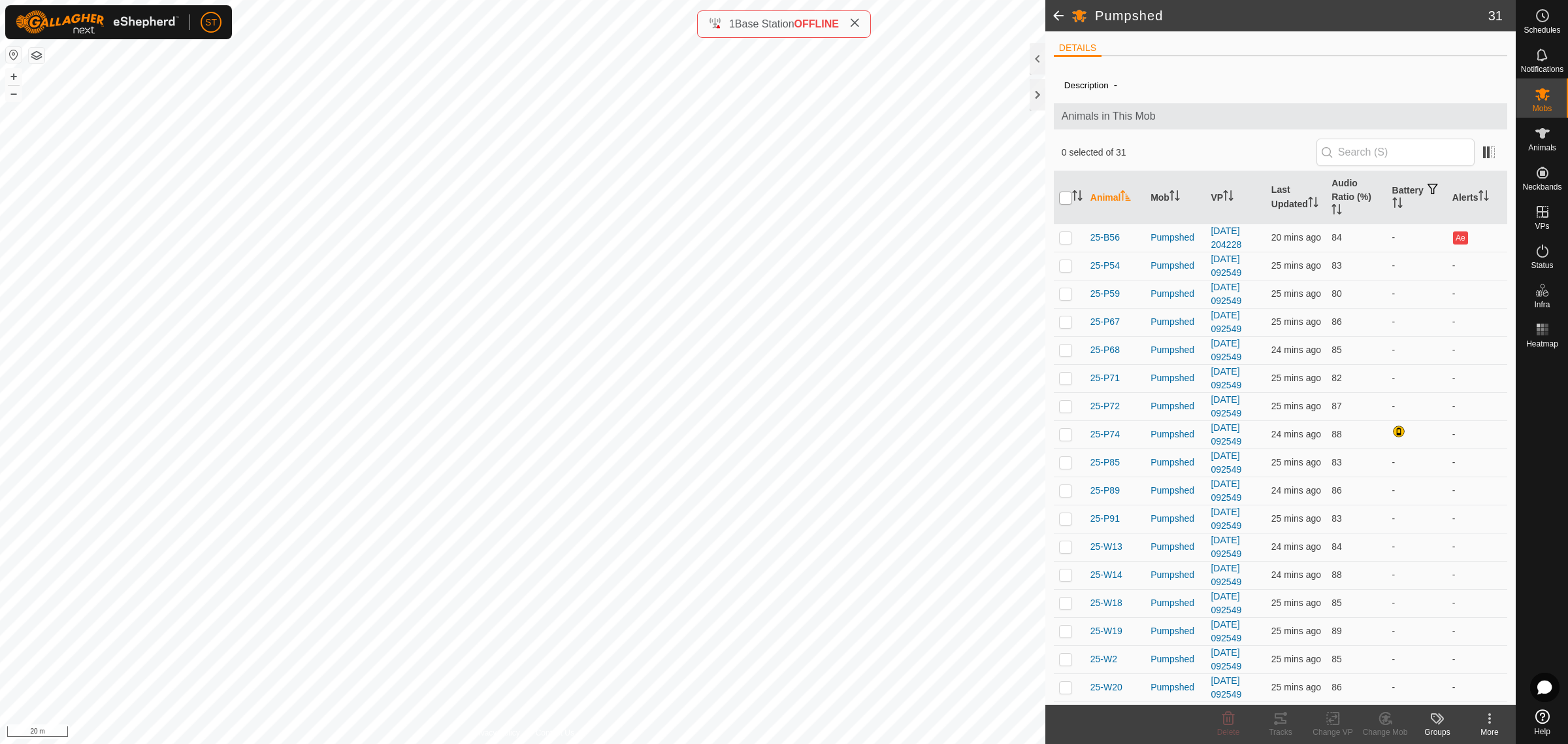
checkbox input "true"
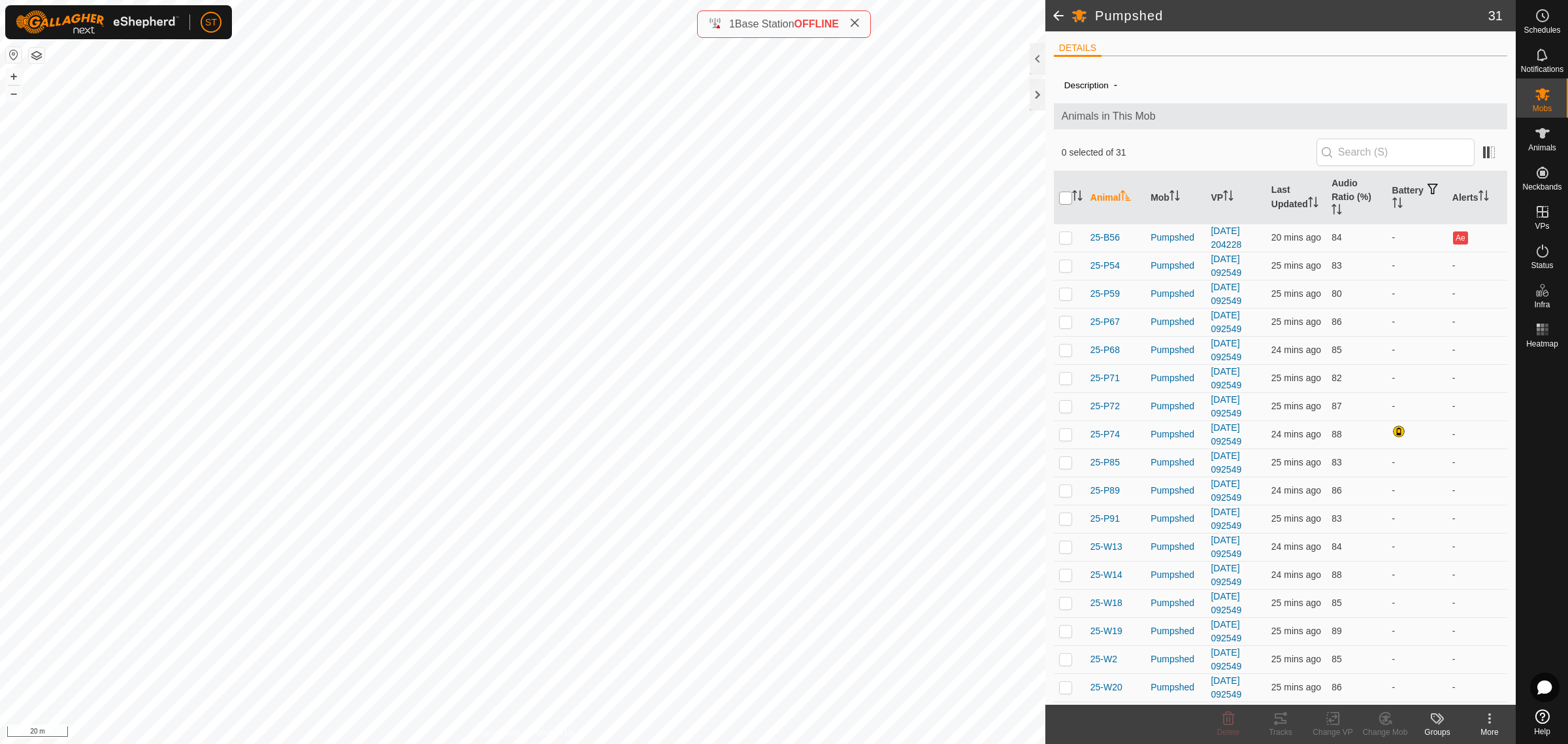
checkbox input "true"
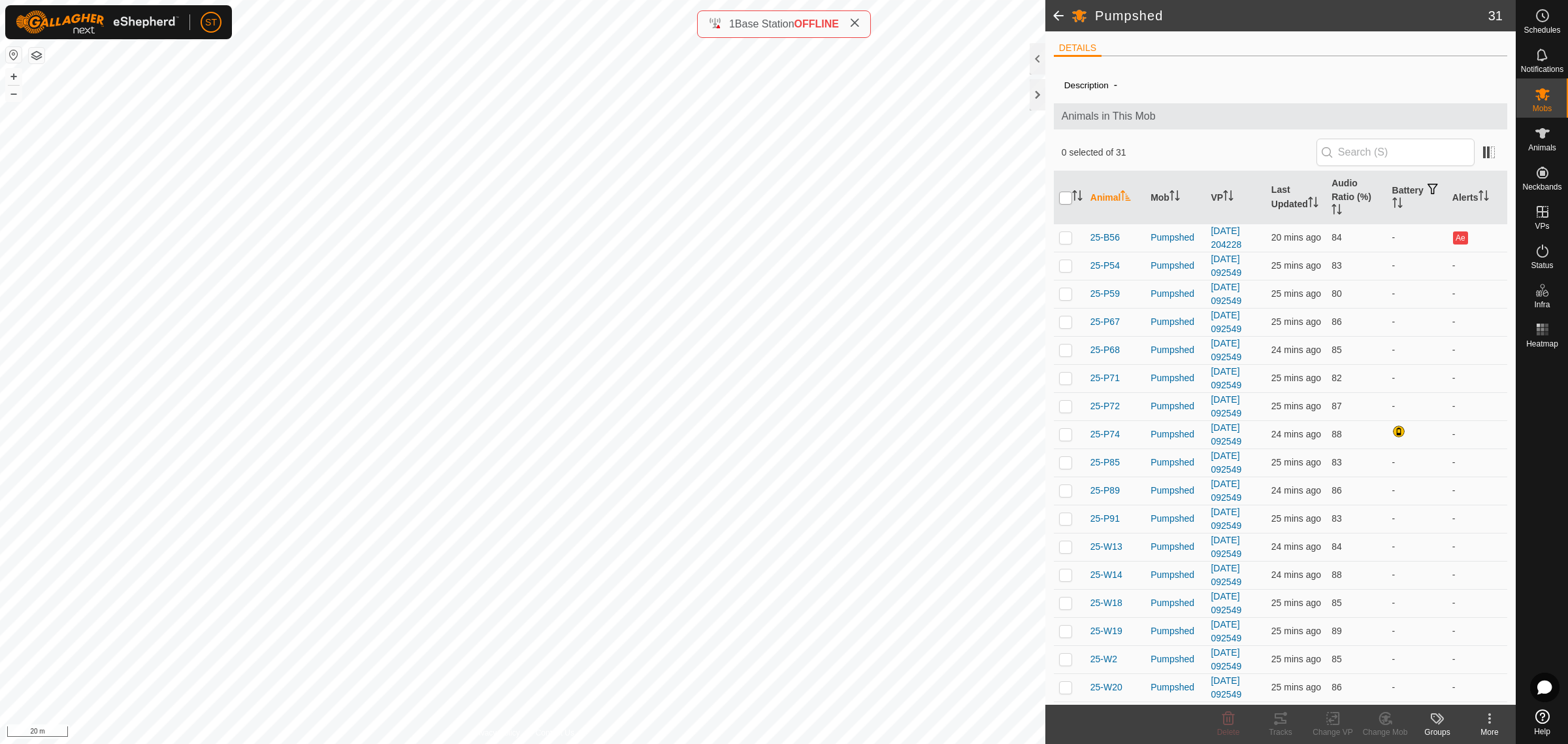
checkbox input "true"
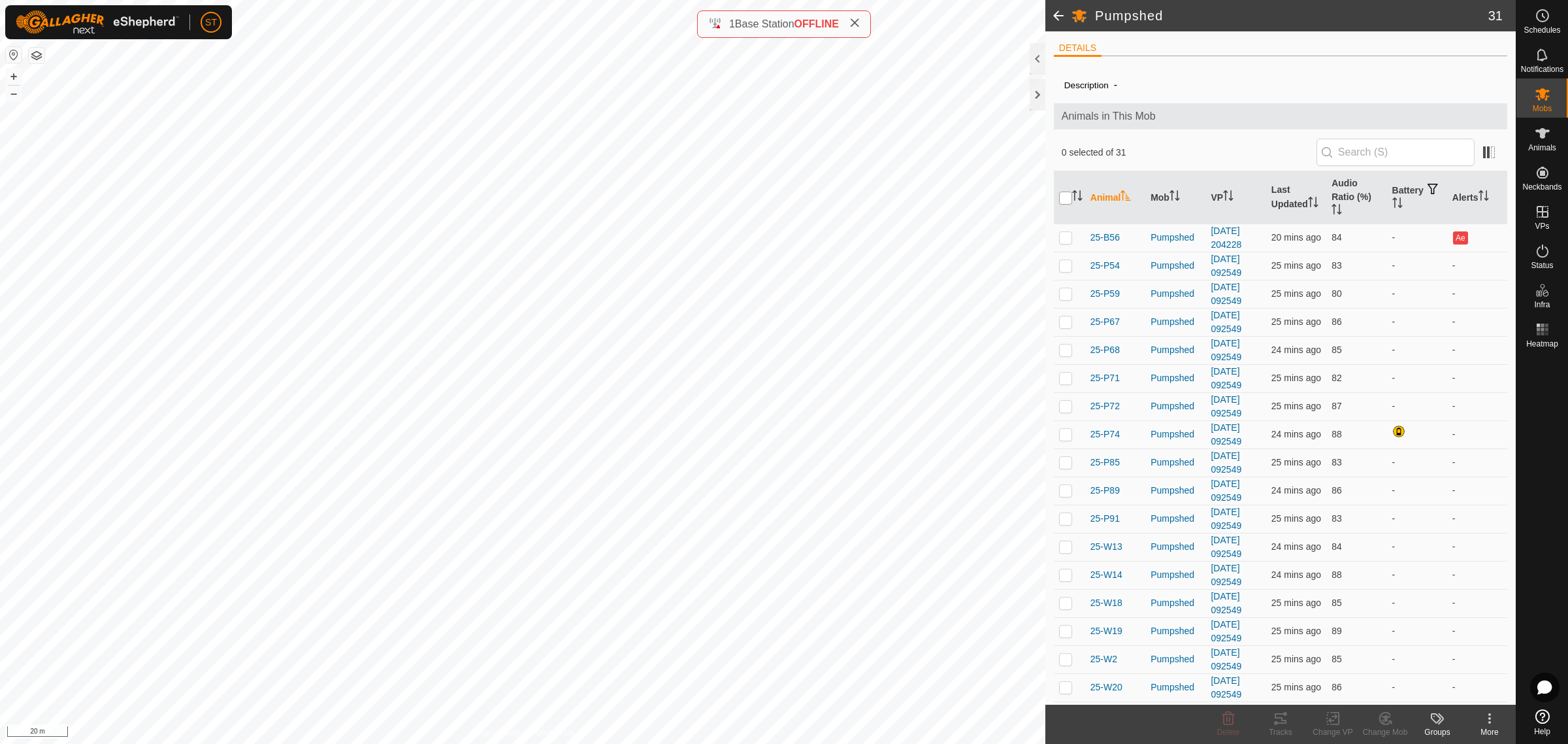
checkbox input "true"
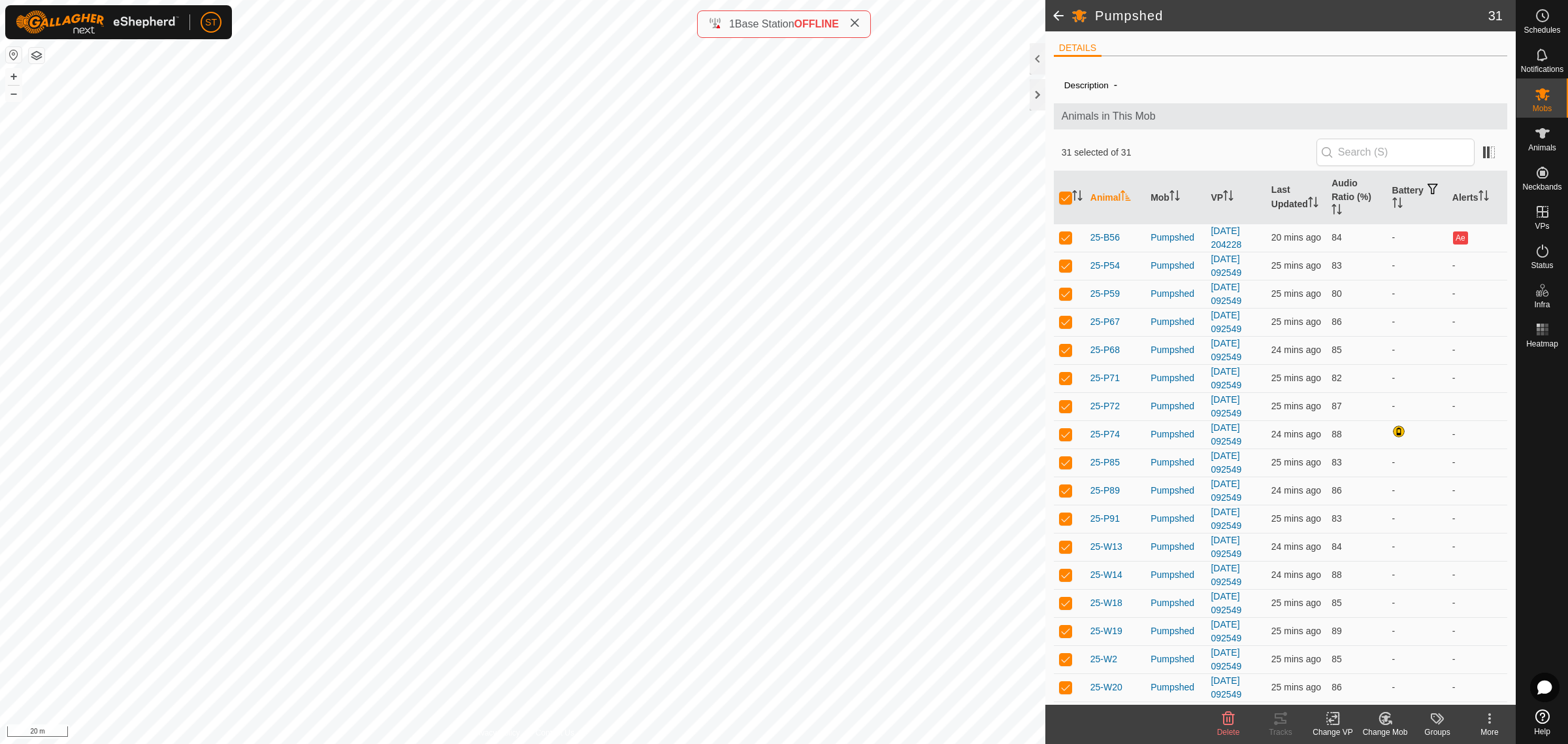
click at [1328, 723] on icon at bounding box center [1333, 719] width 17 height 16
click at [1341, 662] on link "Choose VP..." at bounding box center [1372, 663] width 129 height 26
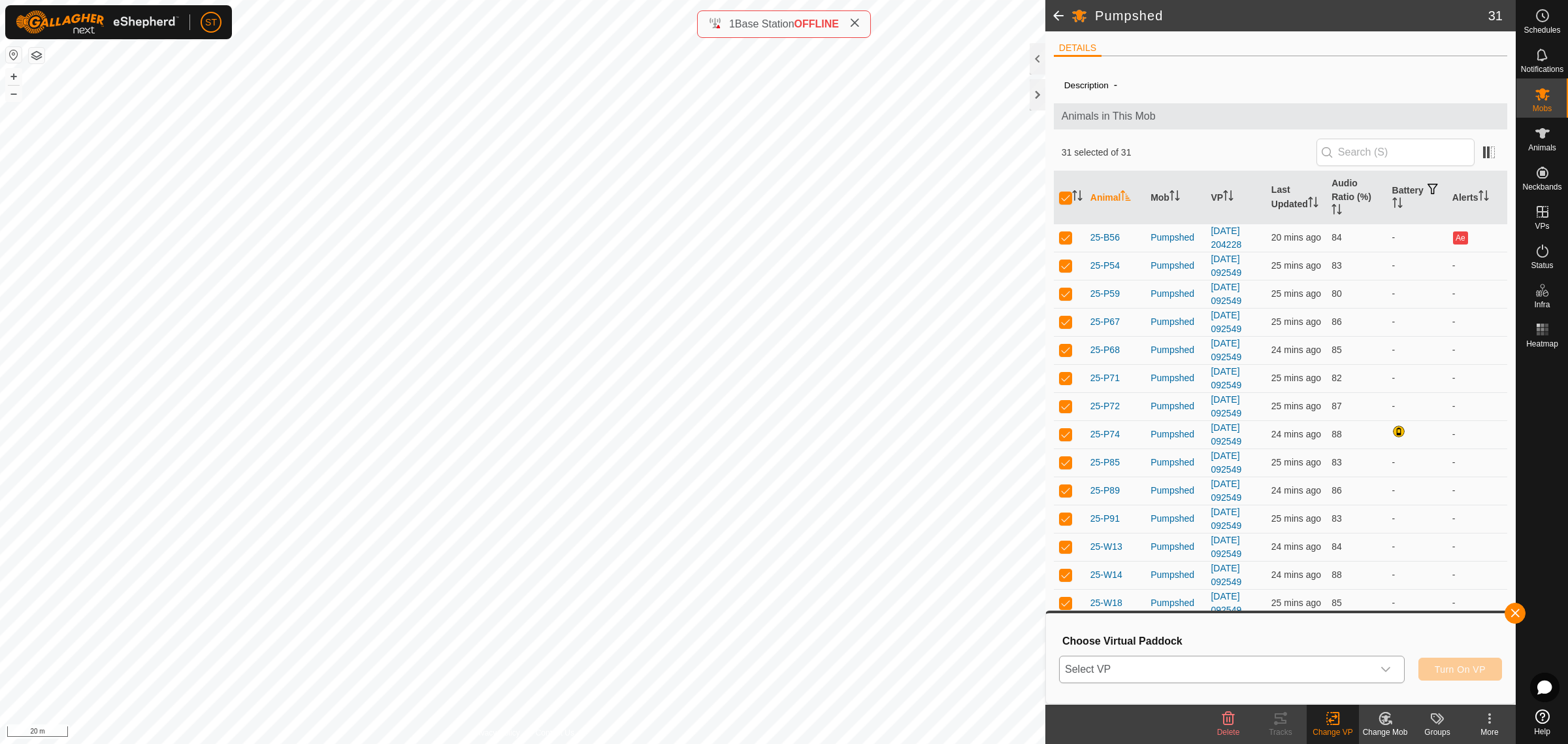
click at [1387, 672] on icon "dropdown trigger" at bounding box center [1386, 669] width 11 height 11
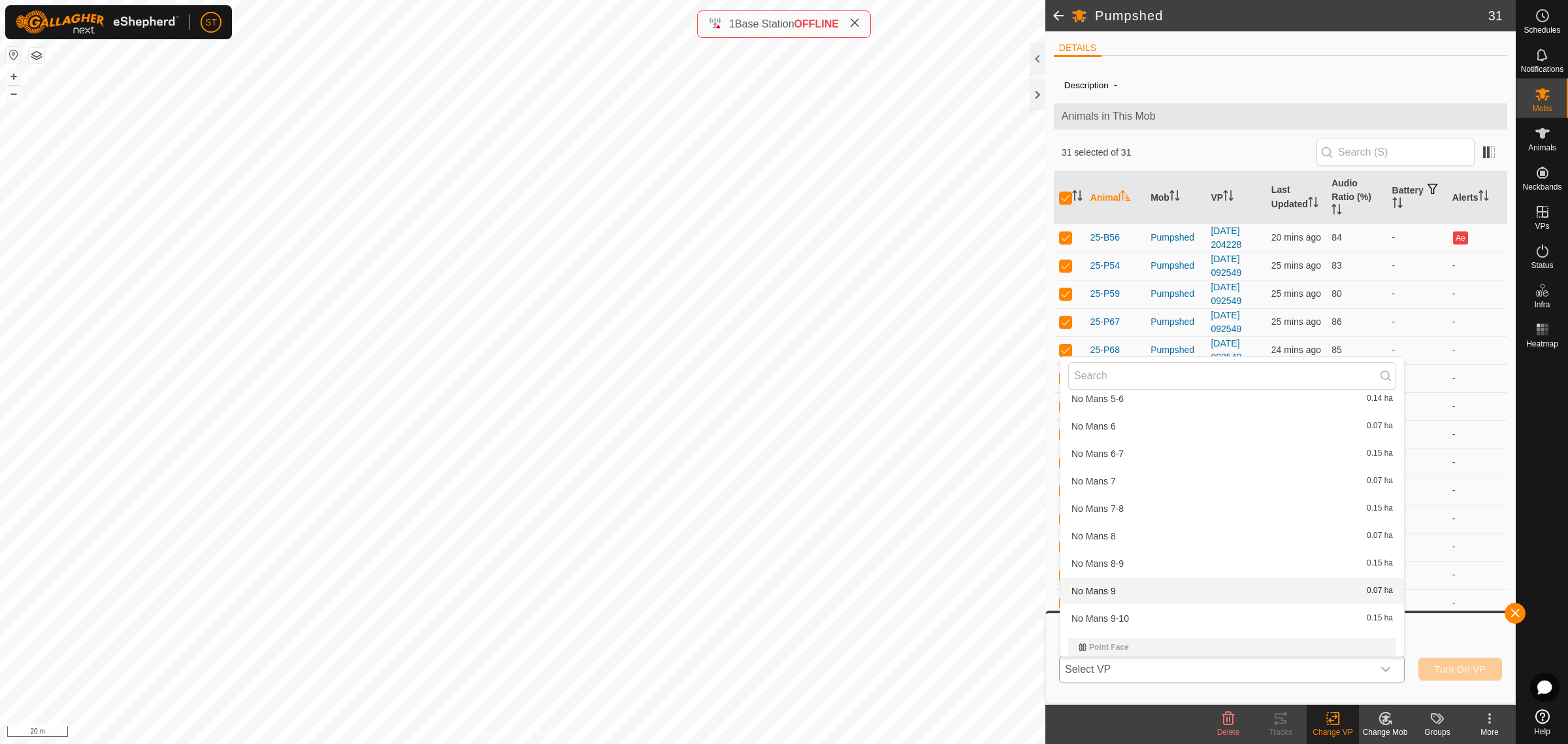
scroll to position [7679, 0]
click at [1180, 560] on li "[DATE] 205006 0.66 ha" at bounding box center [1232, 563] width 344 height 26
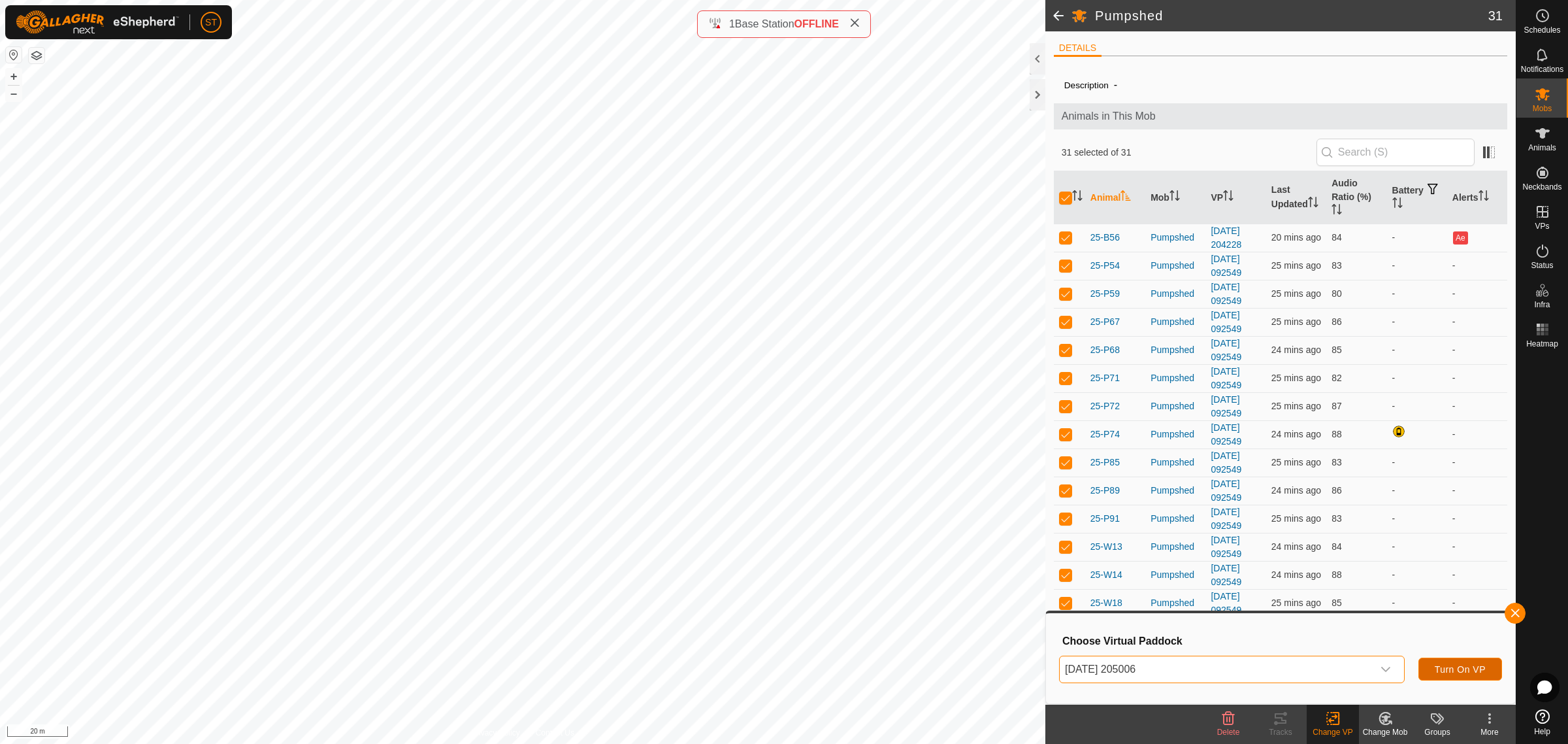
click at [1461, 668] on span "Turn On VP" at bounding box center [1460, 669] width 51 height 11
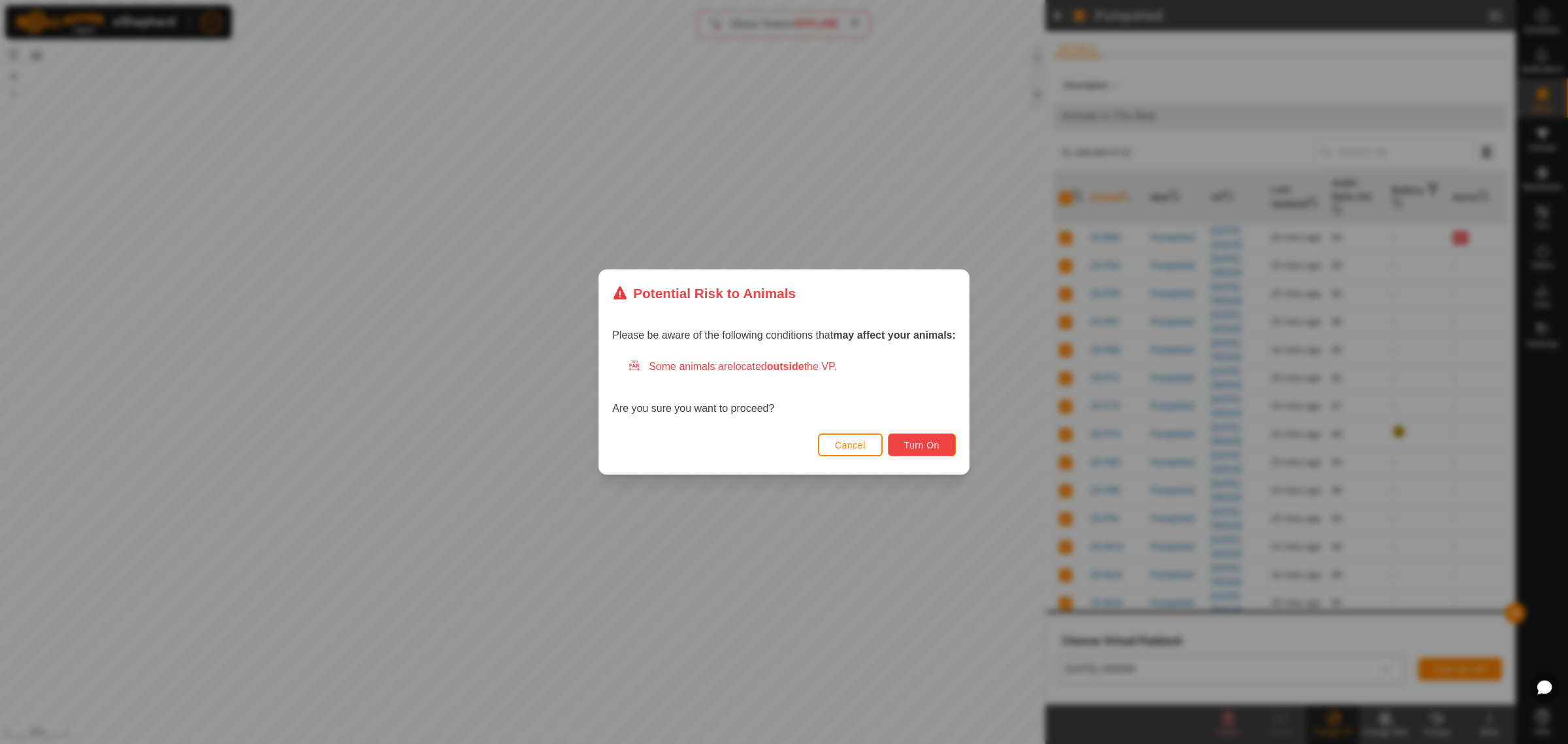
click at [938, 444] on span "Turn On" at bounding box center [922, 444] width 35 height 11
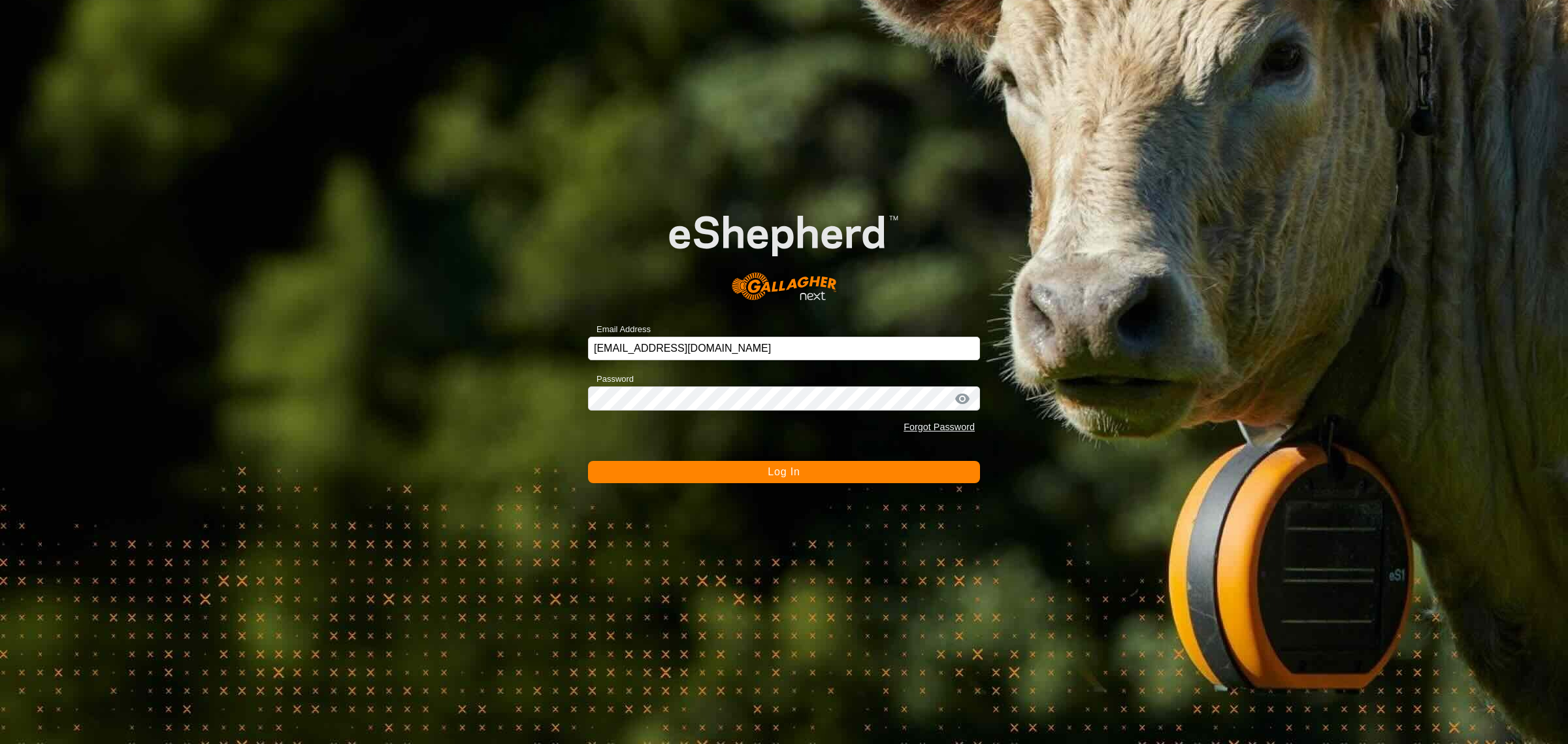
click at [783, 471] on span "Log In" at bounding box center [783, 471] width 32 height 11
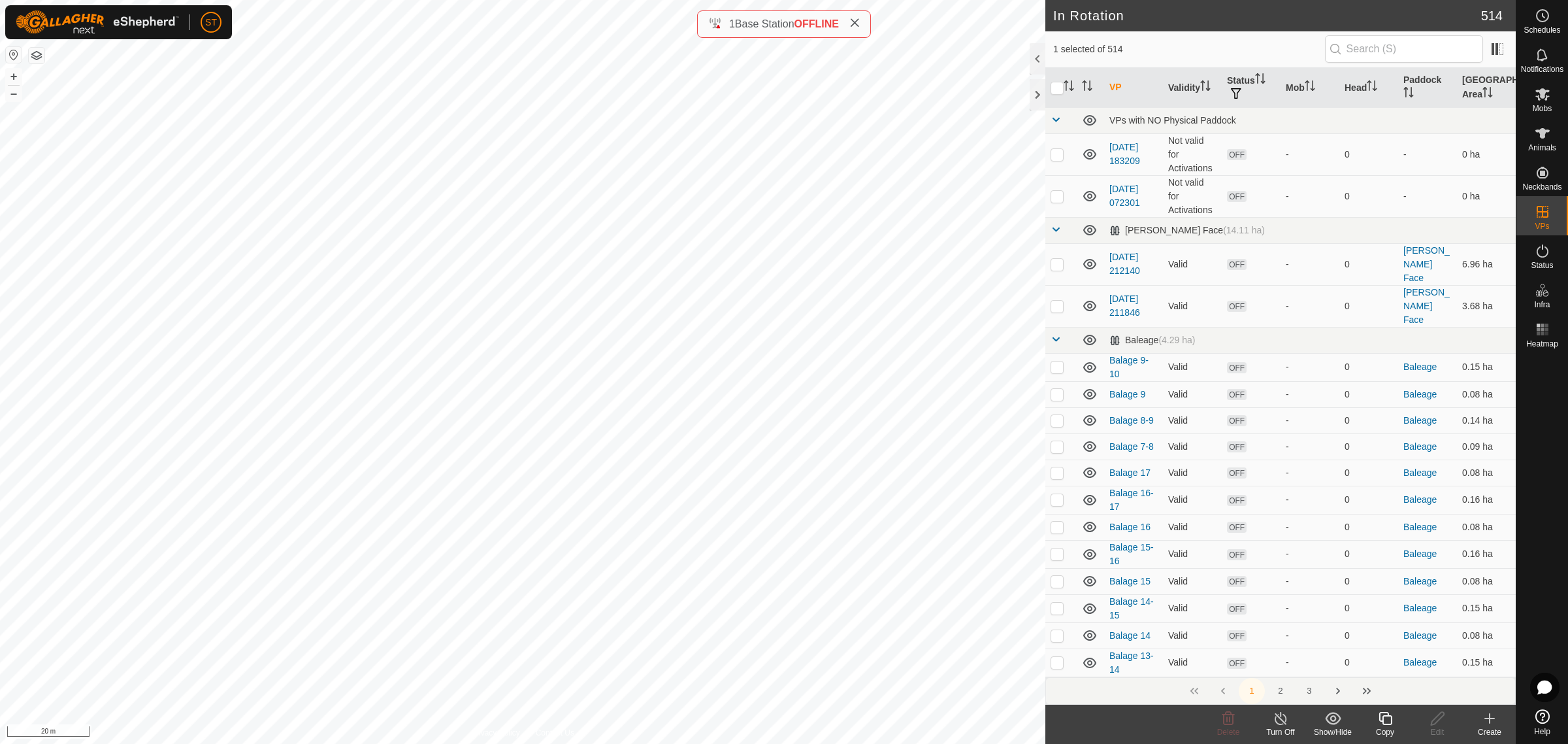
click at [537, 0] on html "ST Schedules Notifications Mobs Animals Neckbands VPs Status Infra Heatmap Help…" at bounding box center [784, 372] width 1568 height 744
click at [1543, 129] on icon at bounding box center [1543, 133] width 15 height 11
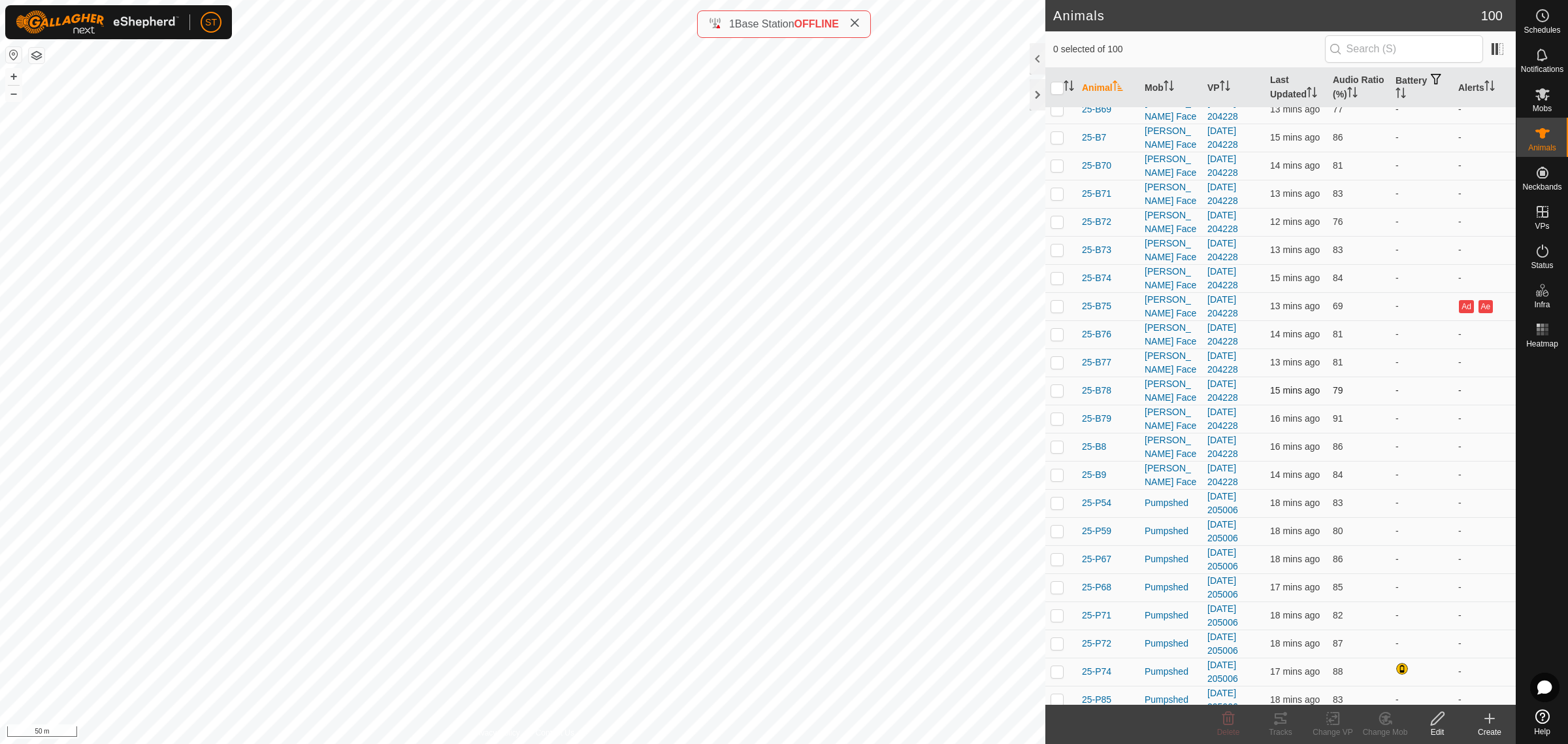
scroll to position [1553, 0]
